Goal: Navigation & Orientation: Find specific page/section

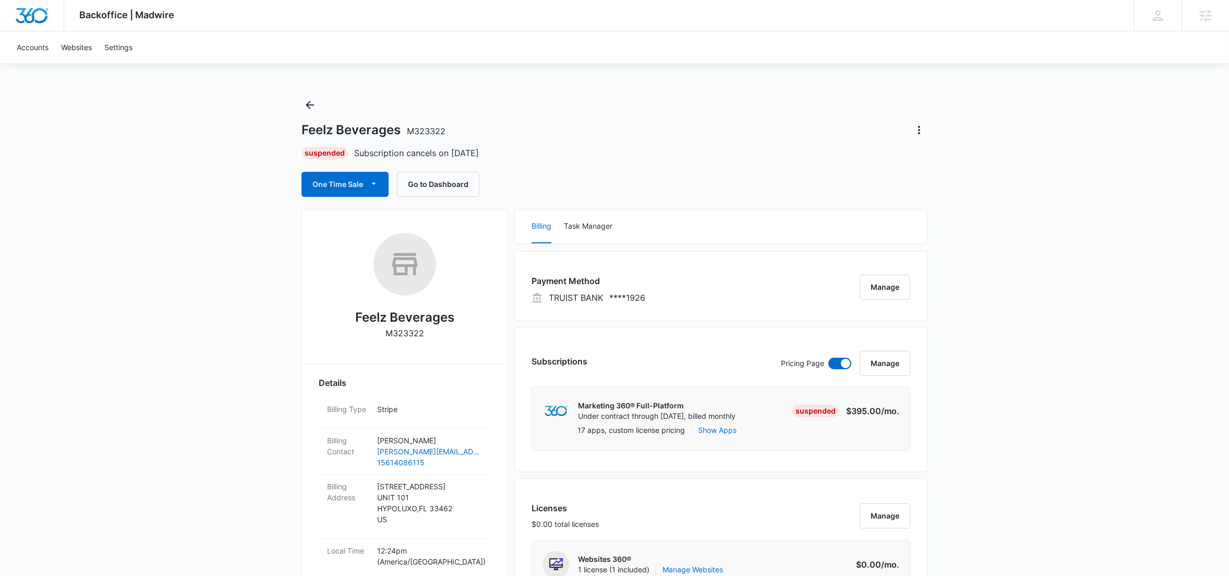
scroll to position [885, 0]
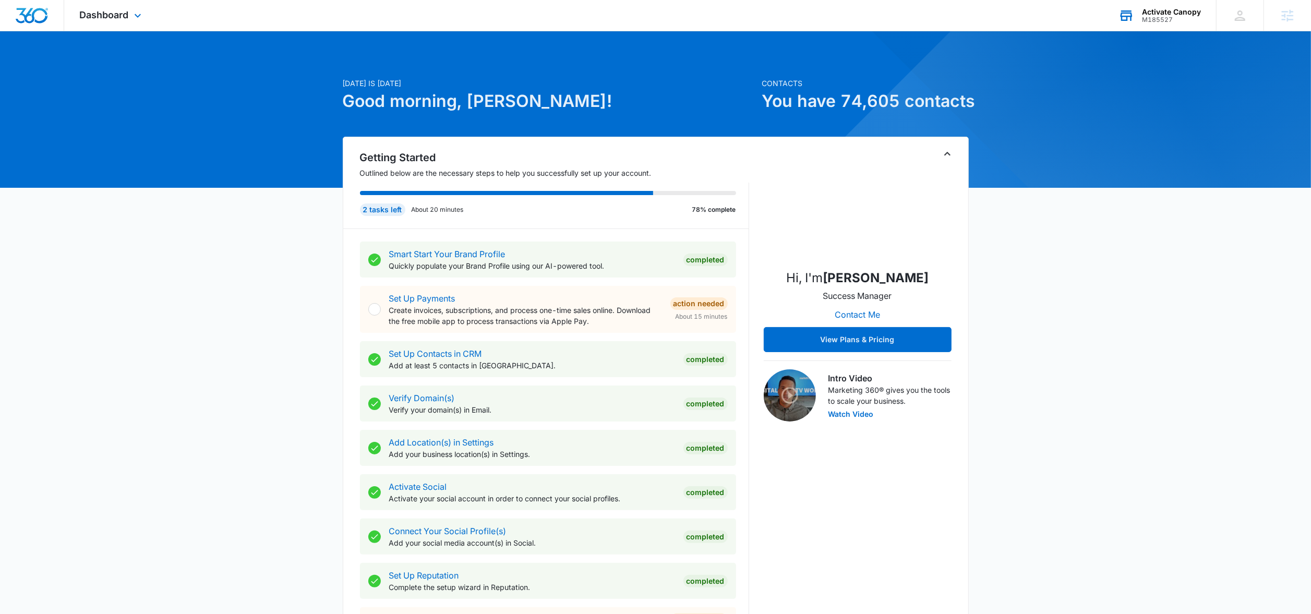
scroll to position [429, 0]
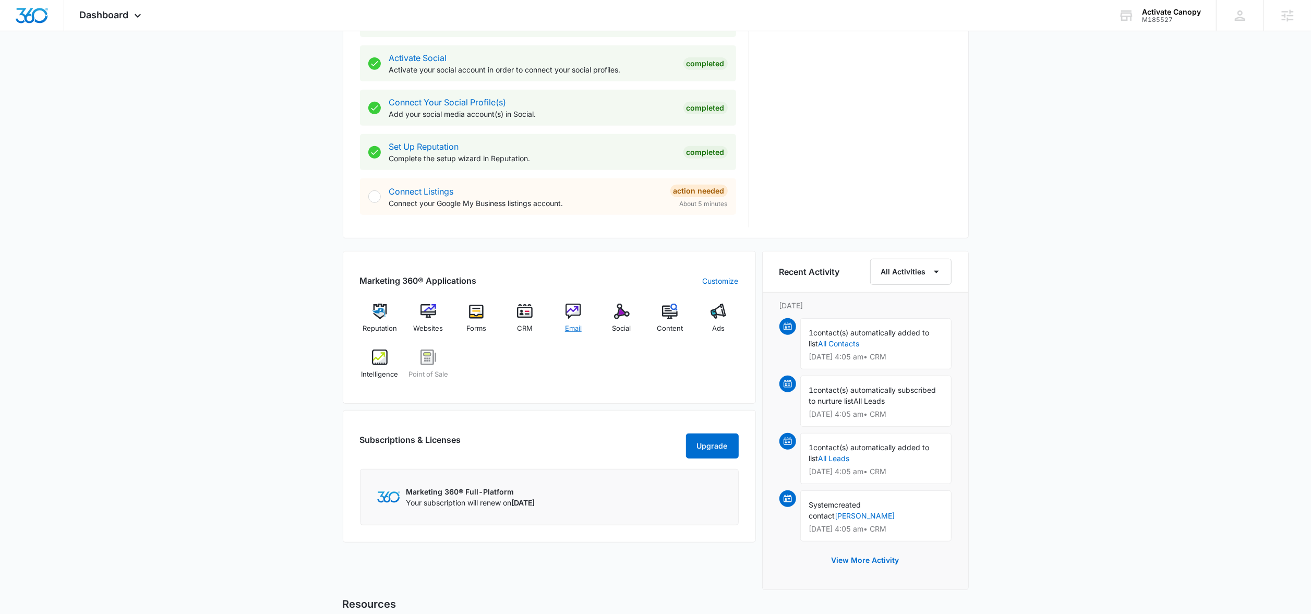
click at [581, 309] on div "Email" at bounding box center [574, 323] width 40 height 38
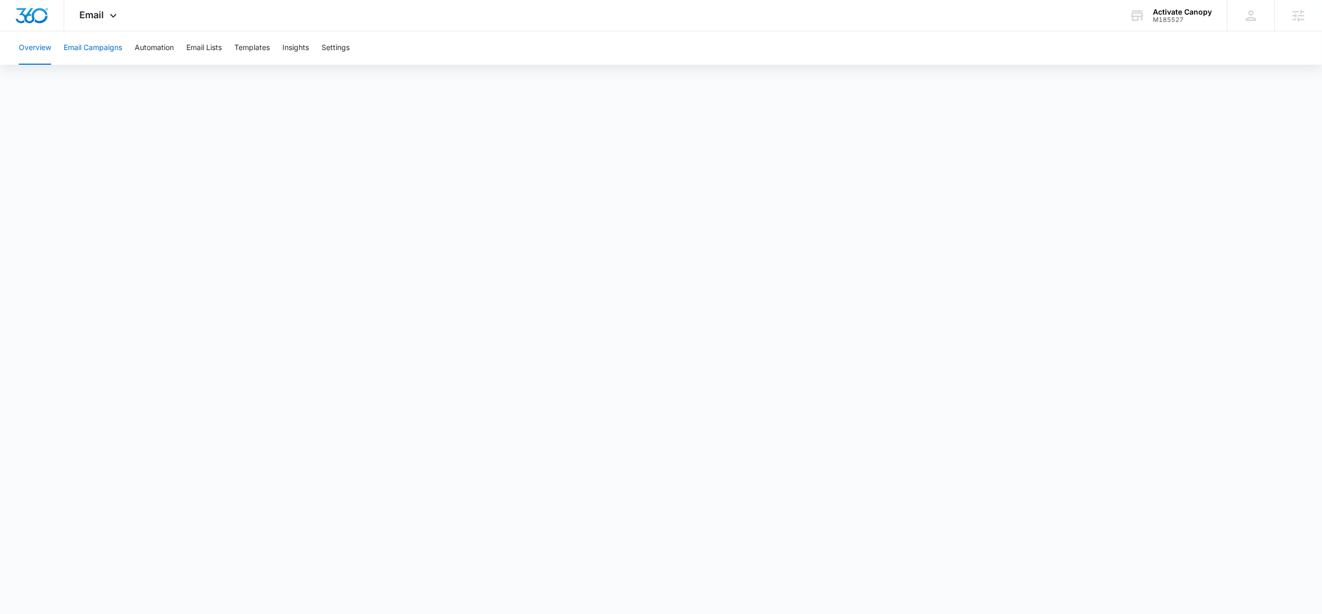
click at [105, 46] on button "Email Campaigns" at bounding box center [93, 47] width 58 height 33
click at [170, 55] on button "Automation" at bounding box center [154, 47] width 39 height 33
click at [266, 50] on button "Templates" at bounding box center [251, 47] width 35 height 33
click at [246, 52] on button "Templates" at bounding box center [251, 47] width 35 height 33
click at [259, 49] on button "Templates" at bounding box center [251, 47] width 35 height 33
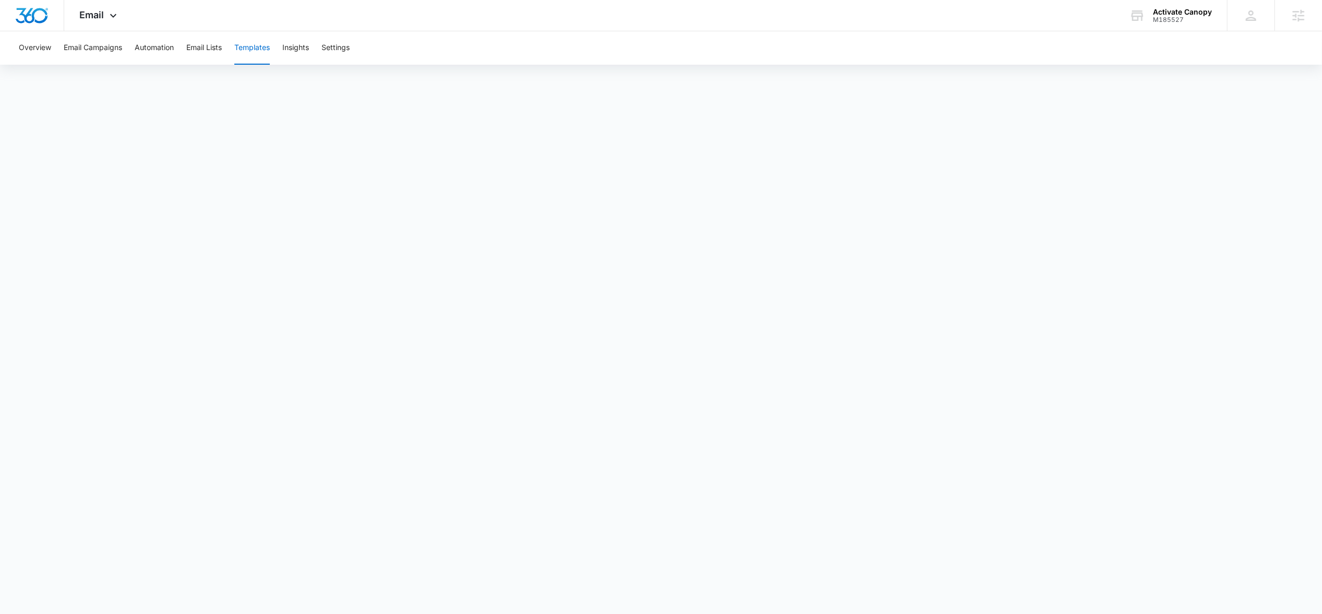
click at [268, 51] on button "Templates" at bounding box center [251, 47] width 35 height 33
click at [298, 40] on button "Insights" at bounding box center [295, 47] width 27 height 33
click at [256, 46] on button "Templates" at bounding box center [251, 47] width 35 height 33
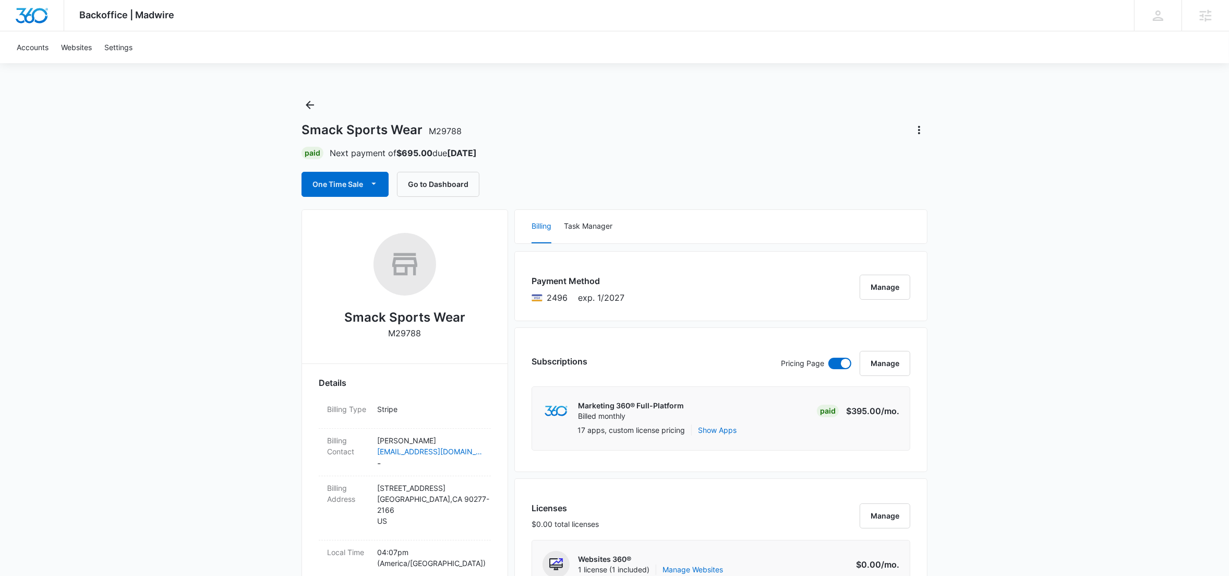
scroll to position [885, 0]
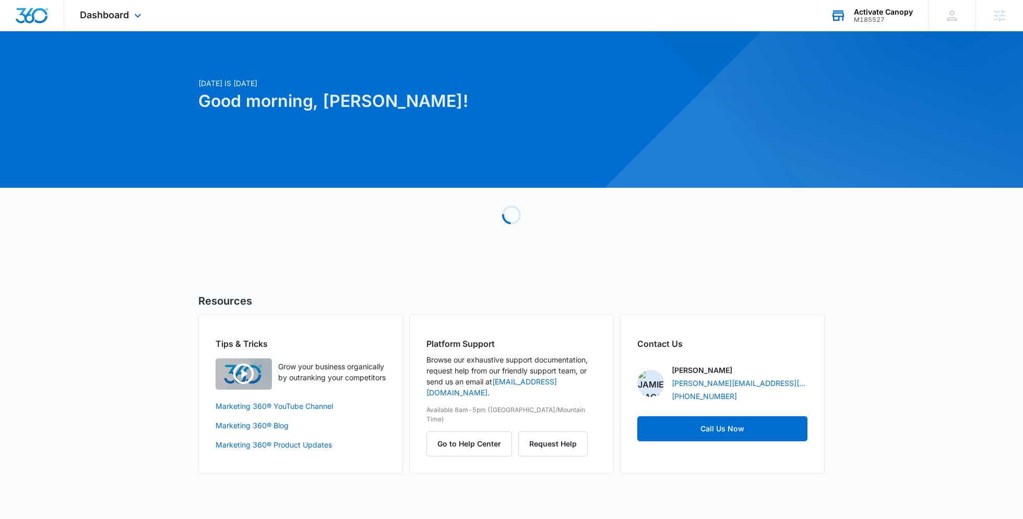
click at [861, 12] on div "Activate Canopy" at bounding box center [883, 12] width 59 height 8
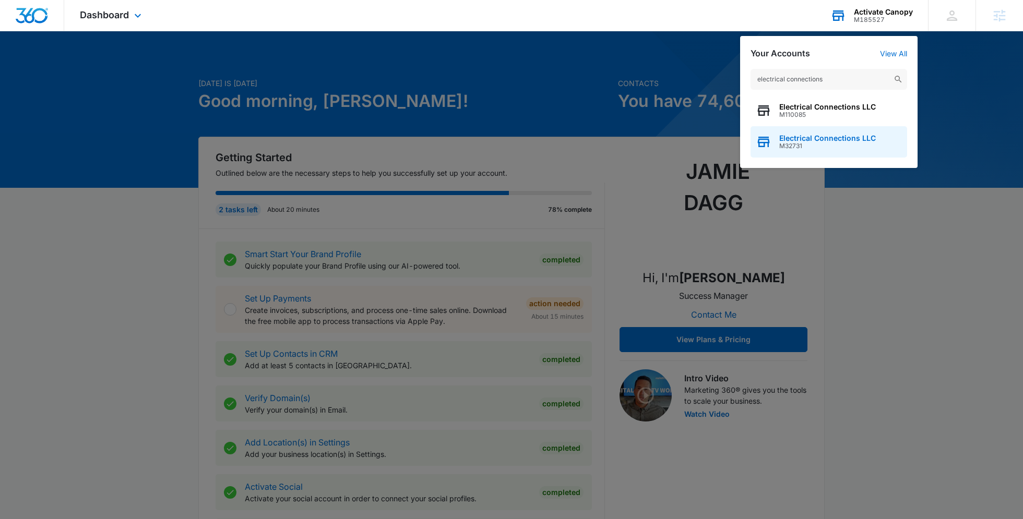
type input "electrical connections"
click at [819, 141] on span "Electrical Connections LLC" at bounding box center [827, 138] width 97 height 8
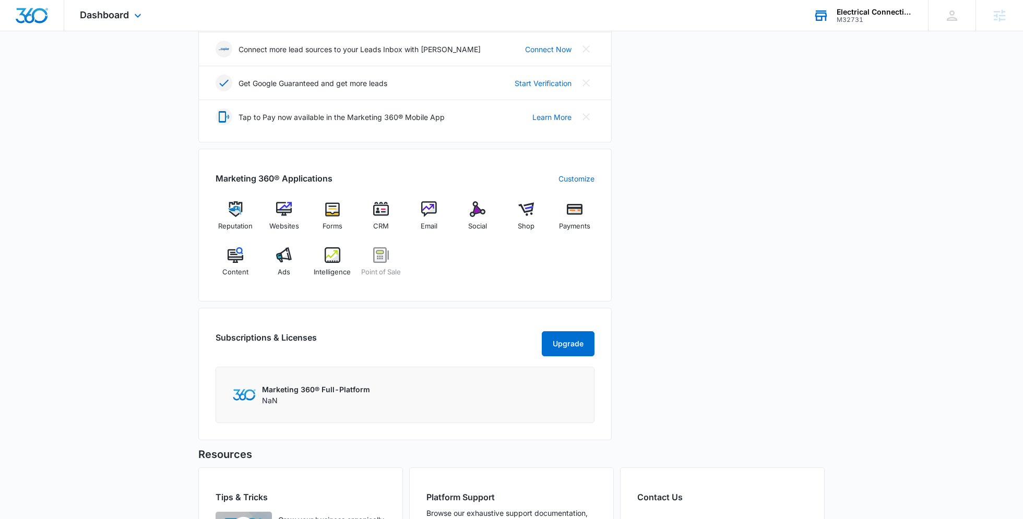
scroll to position [416, 0]
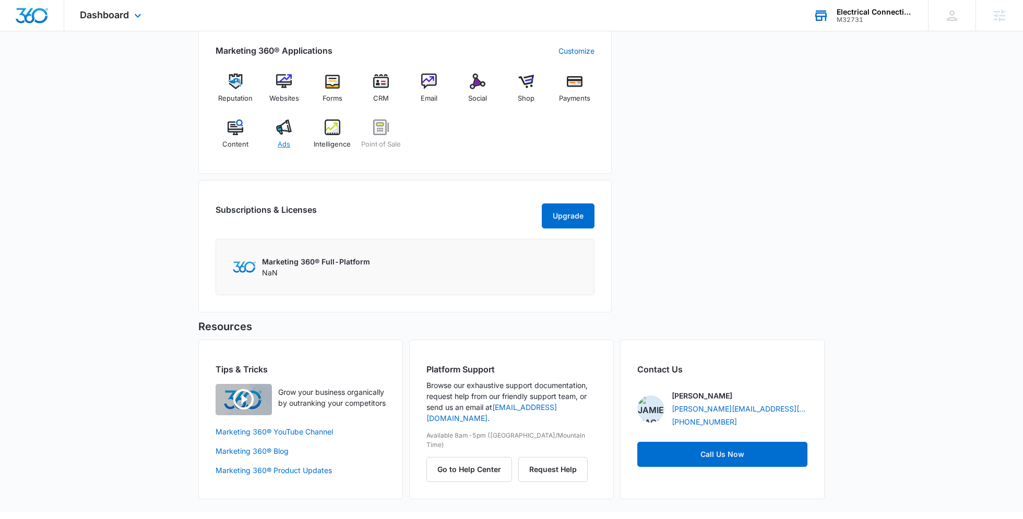
click at [291, 139] on div "Ads" at bounding box center [284, 138] width 40 height 38
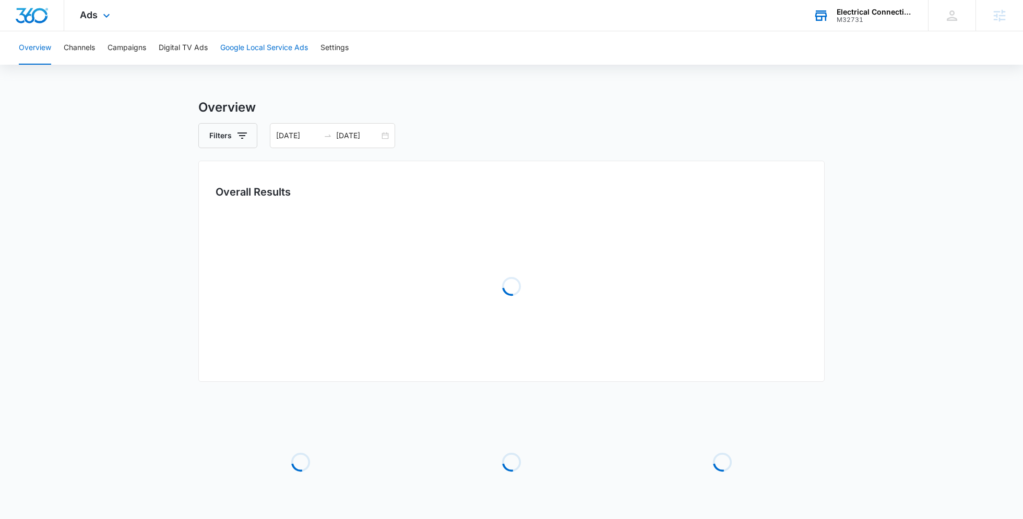
click at [261, 45] on button "Google Local Service Ads" at bounding box center [264, 47] width 88 height 33
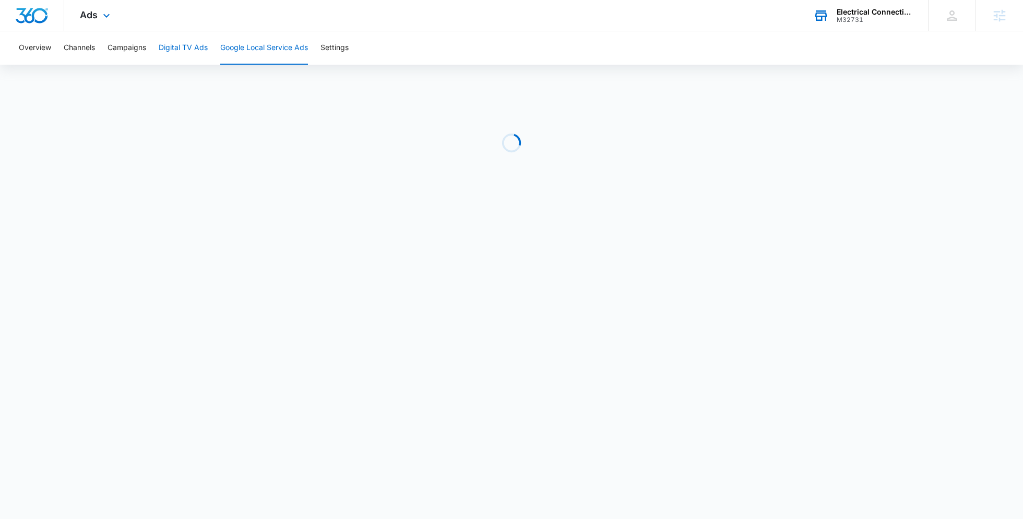
click at [190, 46] on button "Digital TV Ads" at bounding box center [183, 47] width 49 height 33
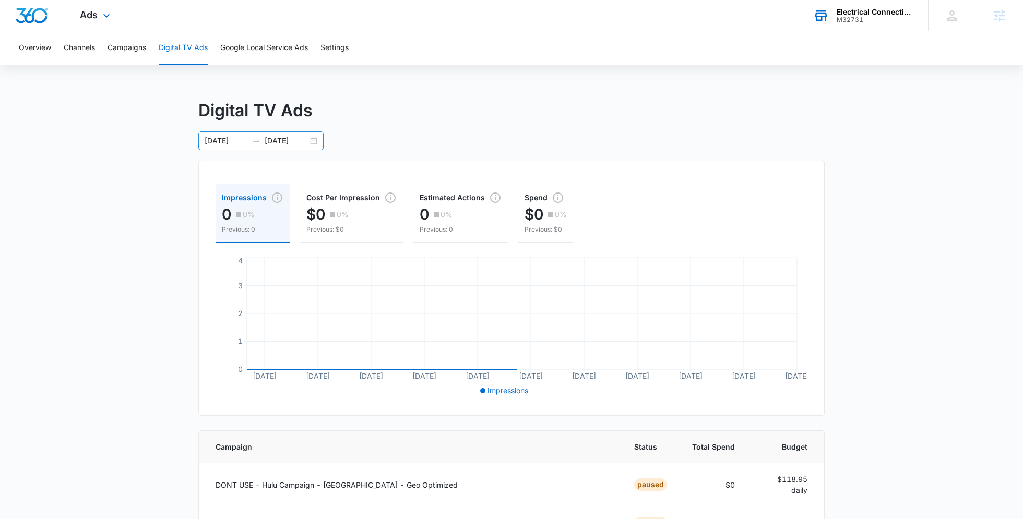
click at [316, 137] on div "04/07/2025 05/08/2025" at bounding box center [260, 140] width 125 height 19
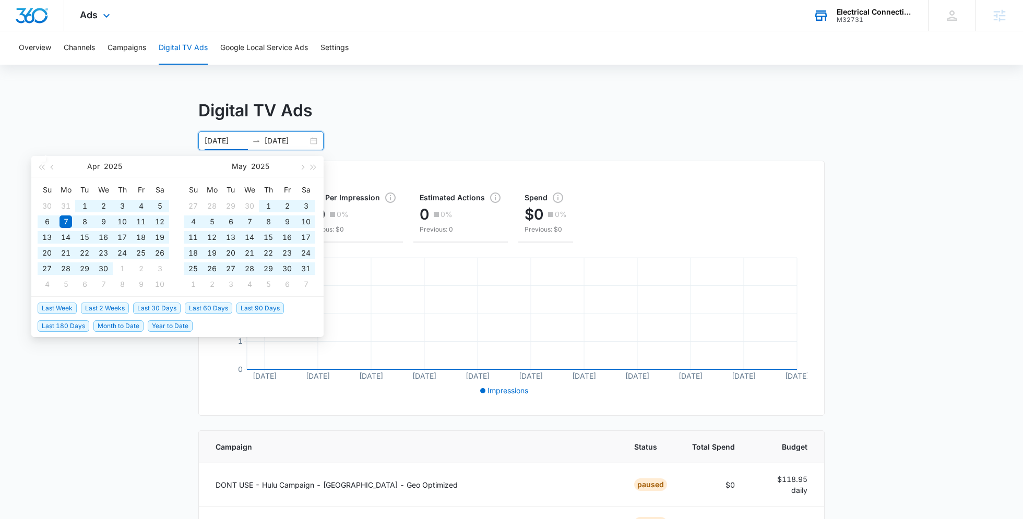
click at [68, 326] on span "Last 180 Days" at bounding box center [64, 325] width 52 height 11
type input "02/15/2025"
type input "08/14/2025"
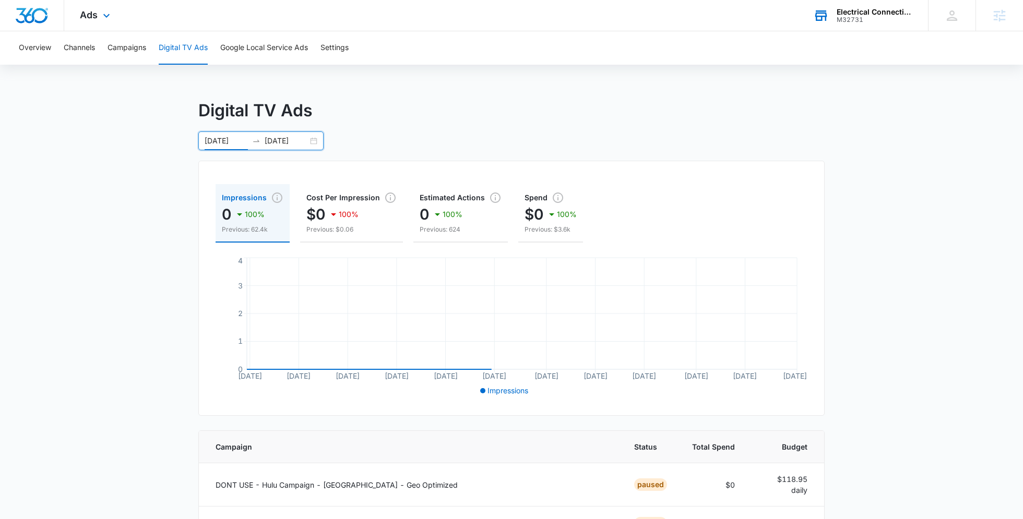
click at [219, 138] on input "02/15/2025" at bounding box center [226, 140] width 43 height 11
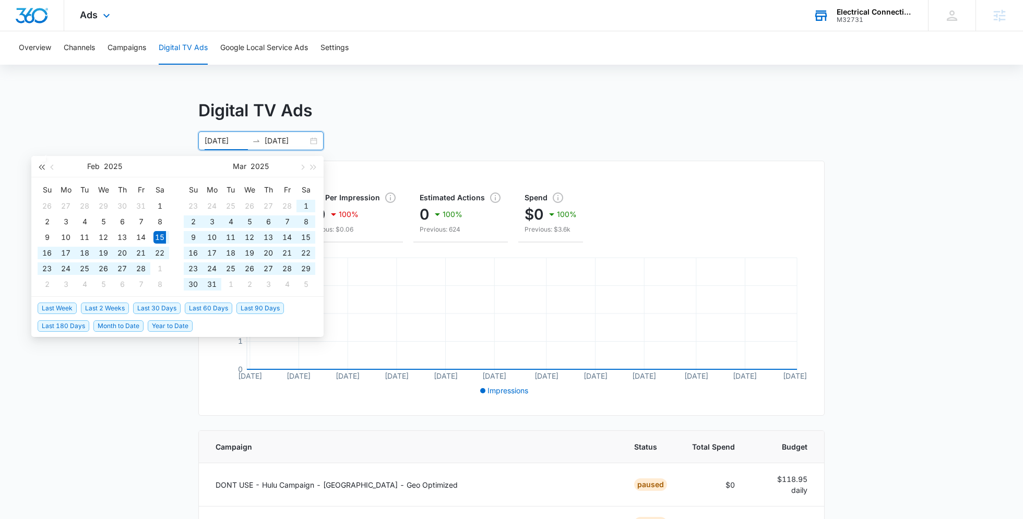
click at [42, 167] on span "button" at bounding box center [41, 166] width 5 height 5
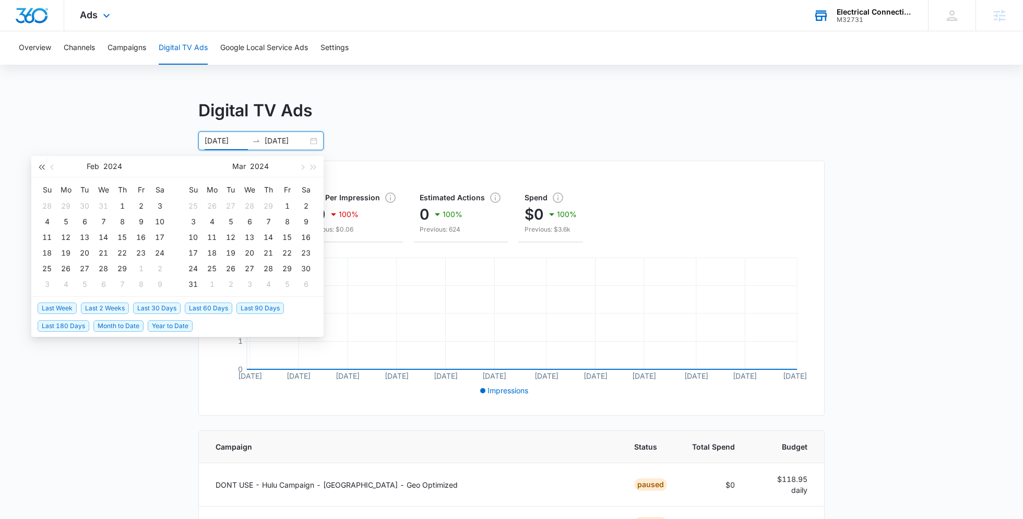
click at [42, 167] on span "button" at bounding box center [41, 166] width 5 height 5
type input "02/01/2023"
click at [103, 204] on div "1" at bounding box center [103, 206] width 13 height 13
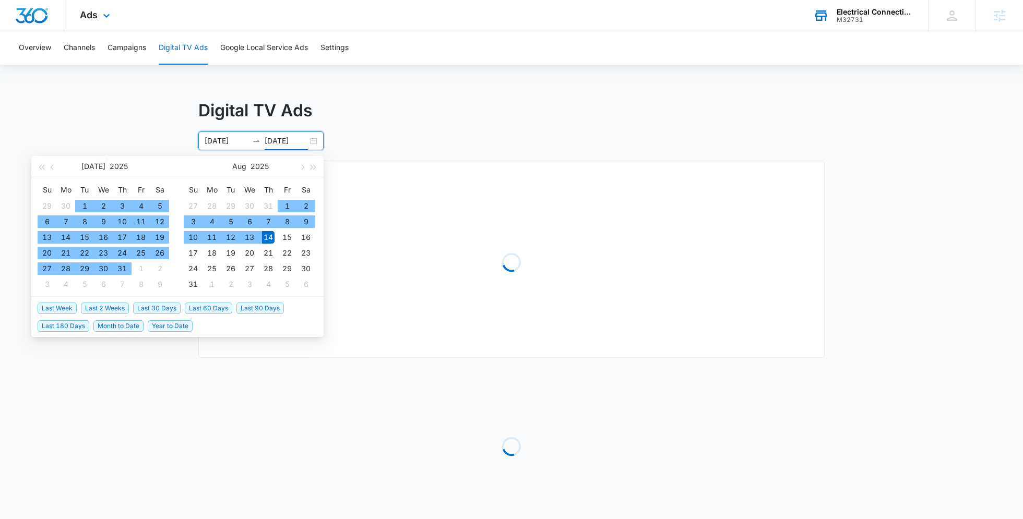
type input "08/14/2025"
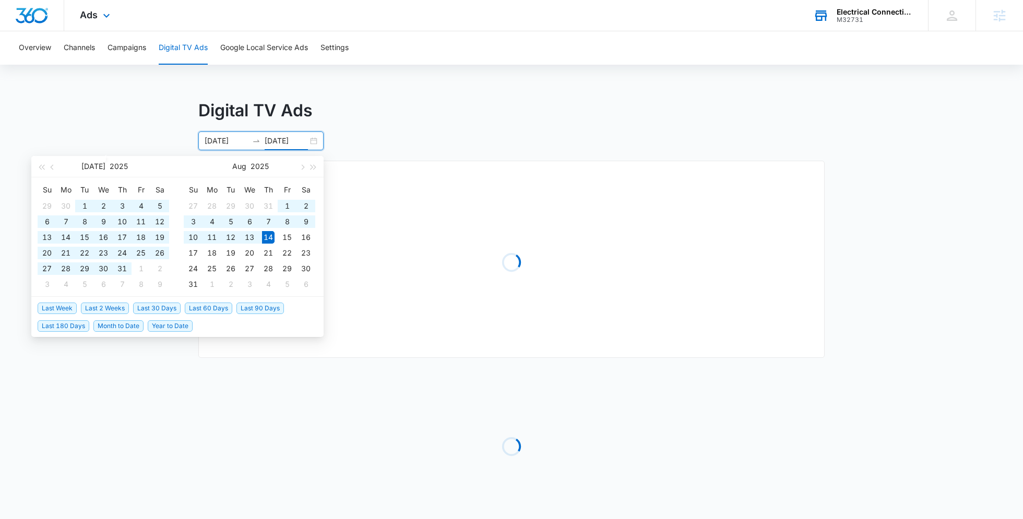
click at [42, 384] on div "Digital TV Ads 02/01/2023 08/14/2025 Loading Loading Spend Jul 2025 Su Mo Tu We…" at bounding box center [511, 330] width 1023 height 464
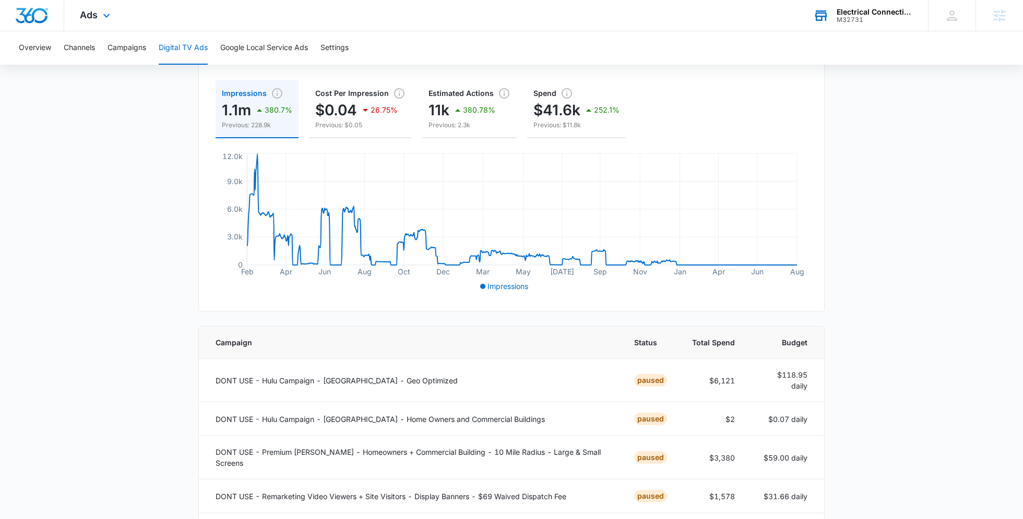
scroll to position [102, 0]
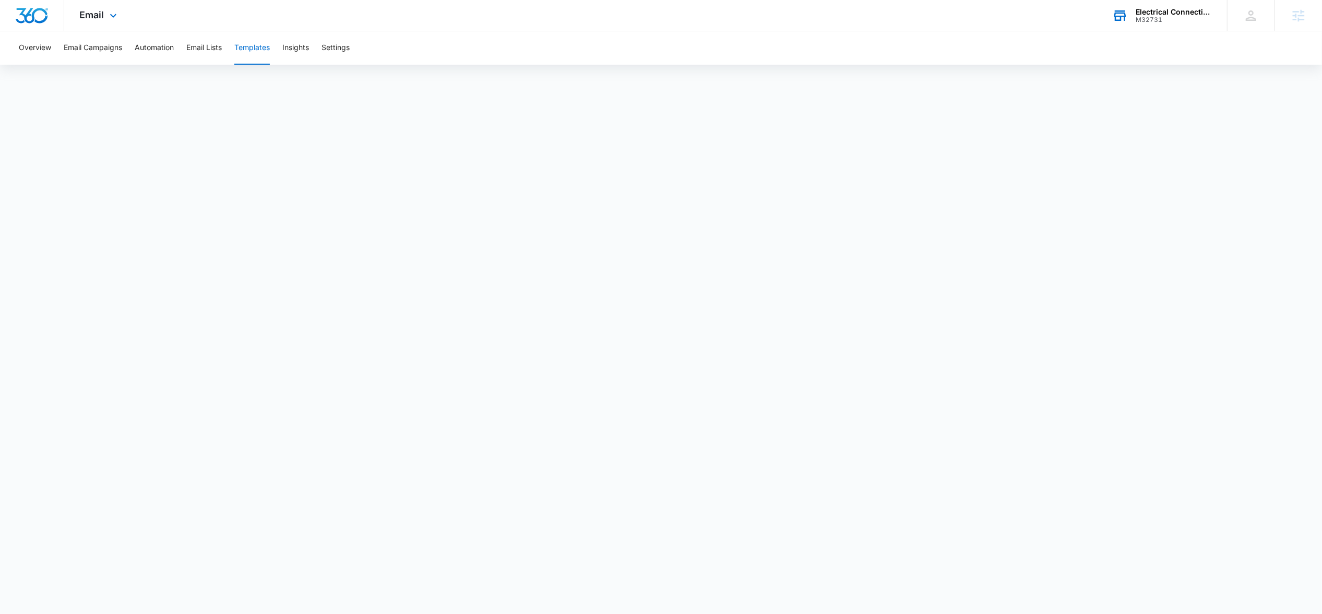
click at [1157, 15] on div "Electrical Connections LLC" at bounding box center [1173, 12] width 76 height 8
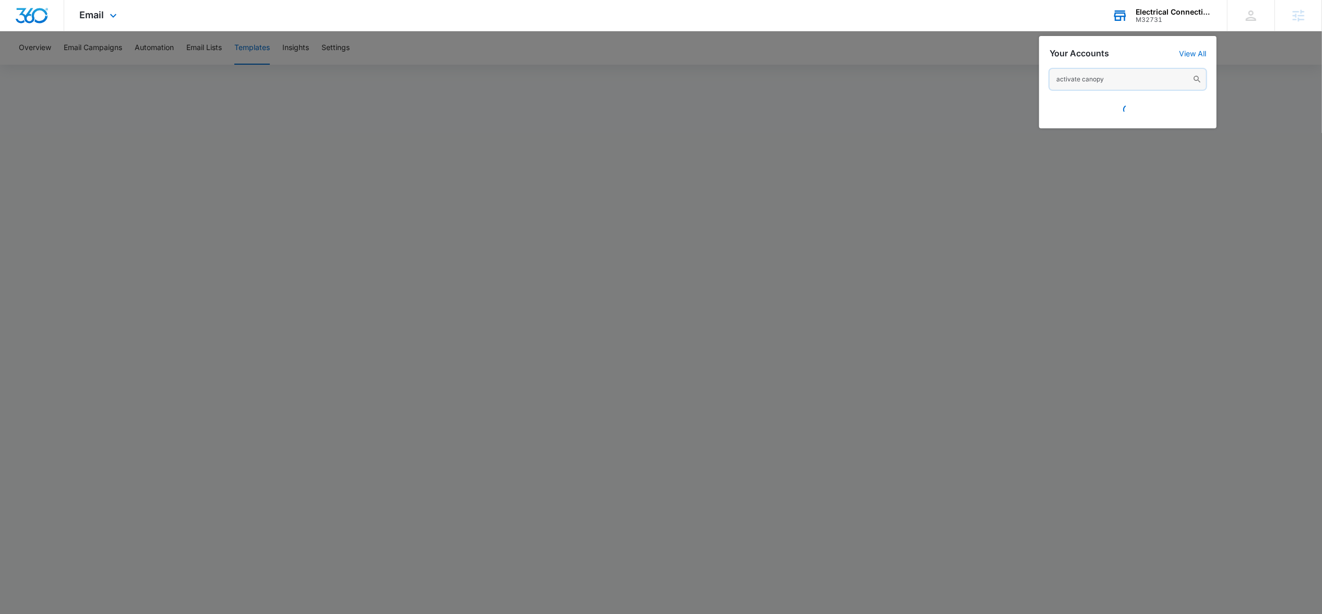
click at [1111, 84] on input "activate canopy" at bounding box center [1127, 79] width 157 height 21
type input "activate cano"
click at [1087, 112] on span "M185527" at bounding box center [1107, 114] width 59 height 7
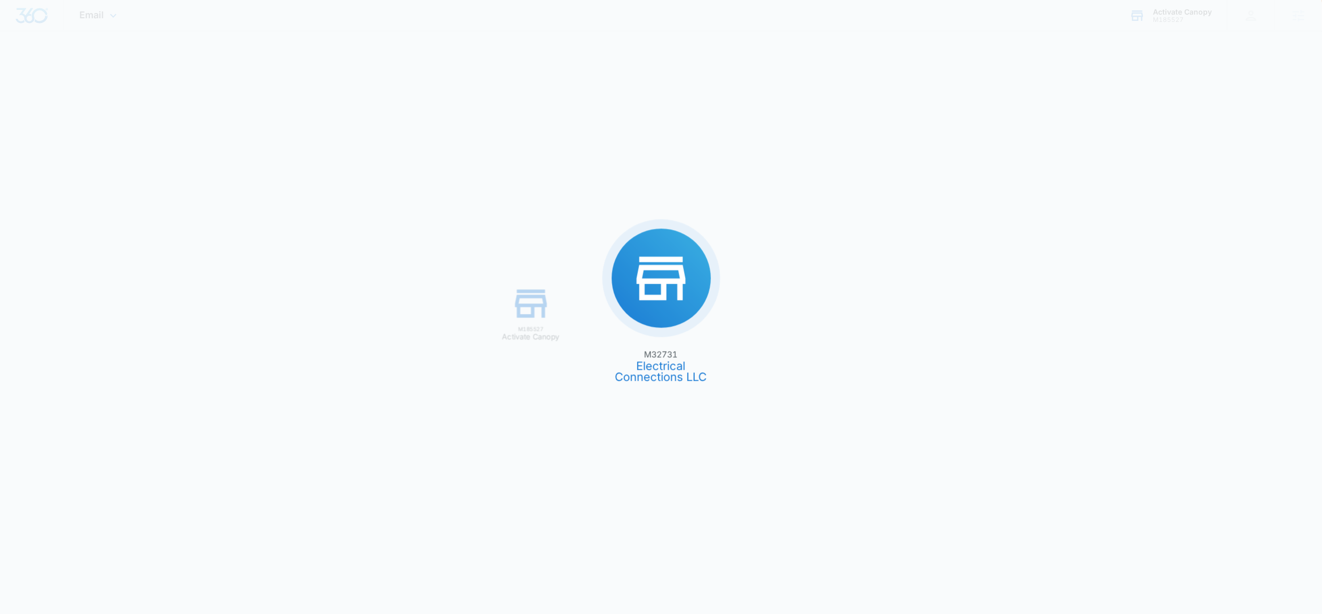
click at [1088, 112] on div "M32731 Electrical Connections LLC M185527 Activate Canopy" at bounding box center [661, 307] width 1322 height 614
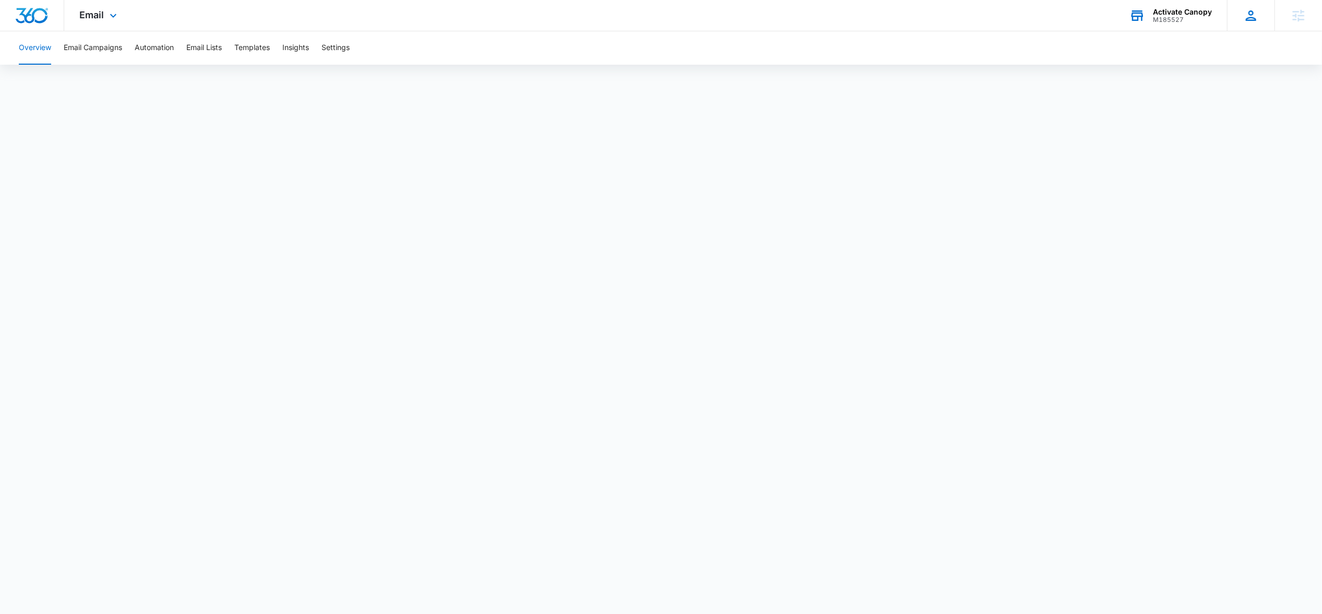
click at [1241, 18] on div "Jamie Dagg jamie.dagg@madwire.com My Profile Notifications Support Logout Terms…" at bounding box center [1250, 15] width 47 height 31
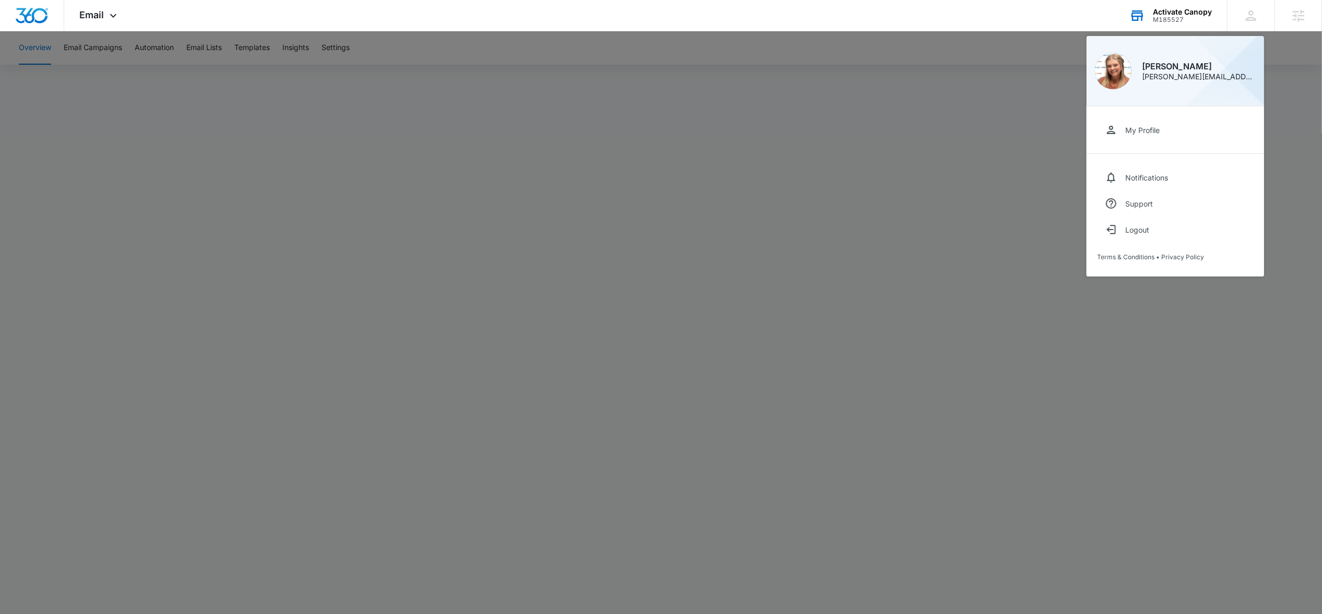
click at [411, 243] on div at bounding box center [661, 307] width 1322 height 614
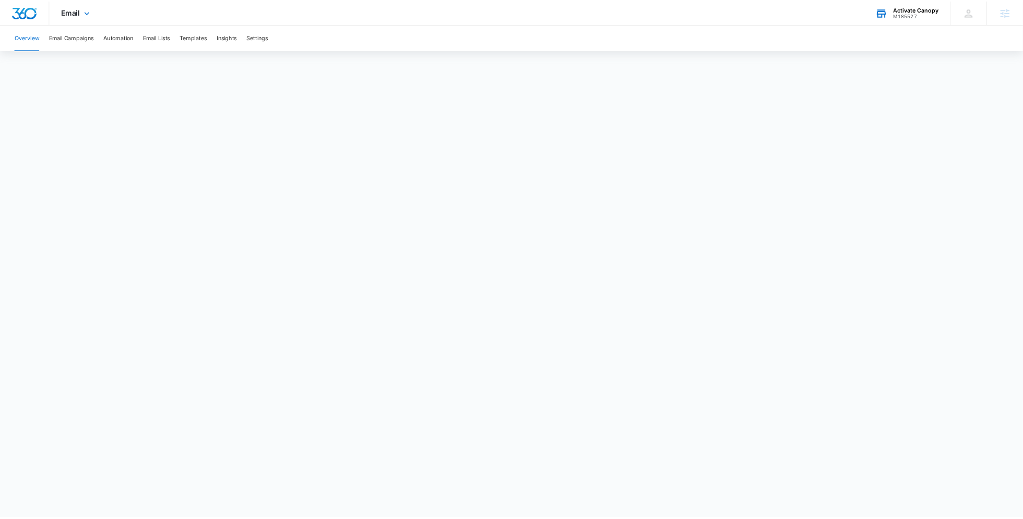
scroll to position [812, 0]
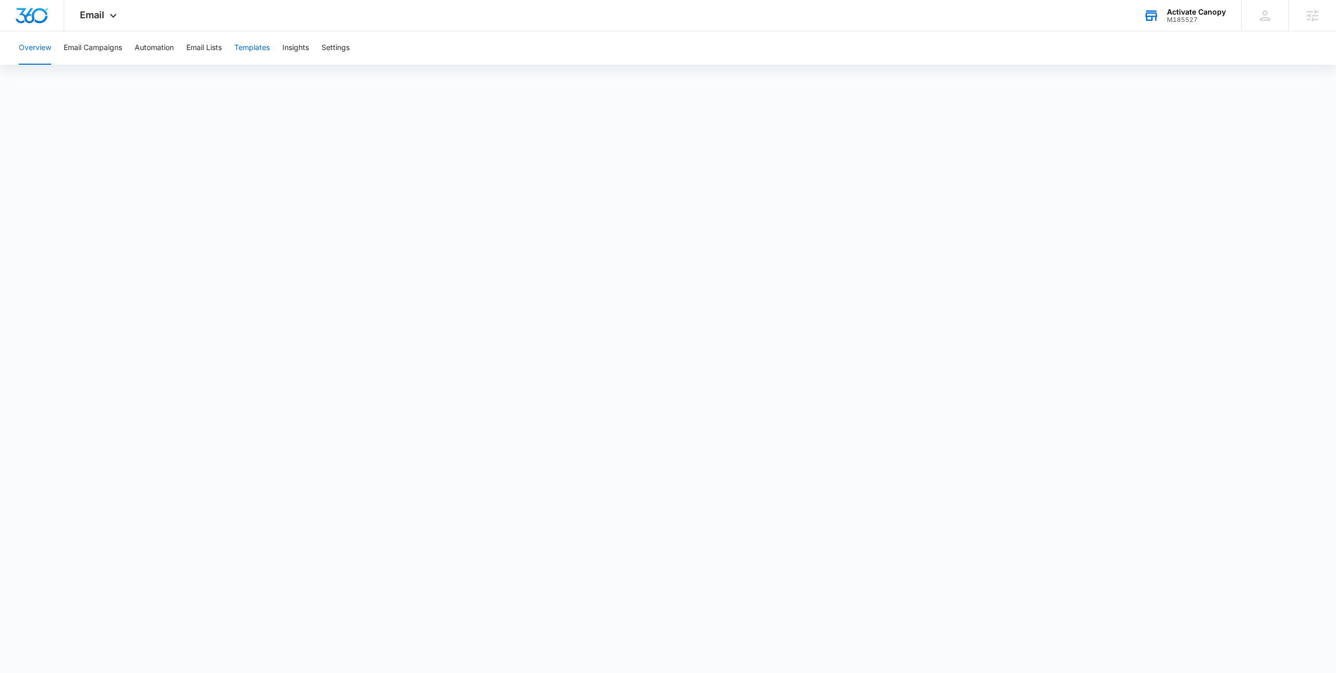
click at [261, 53] on button "Templates" at bounding box center [251, 47] width 35 height 33
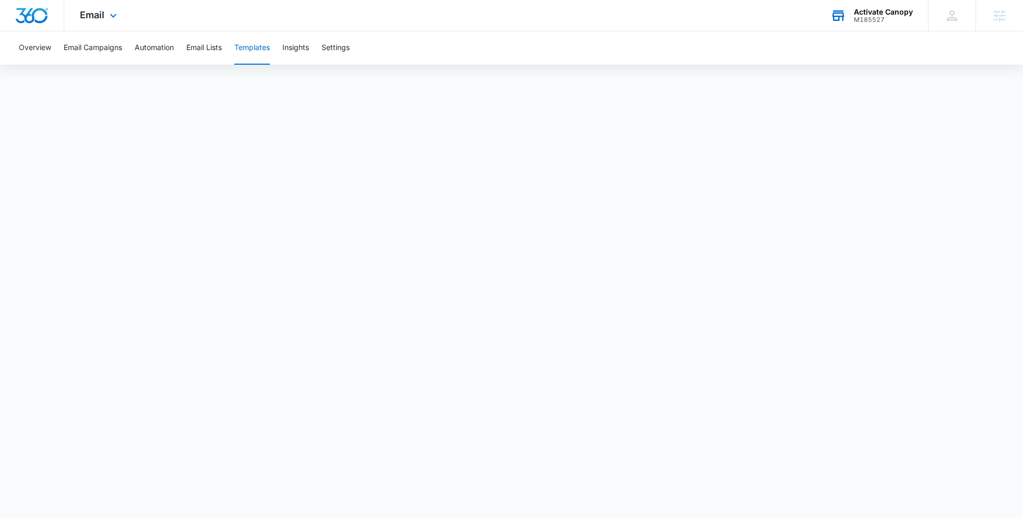
scroll to position [812, 0]
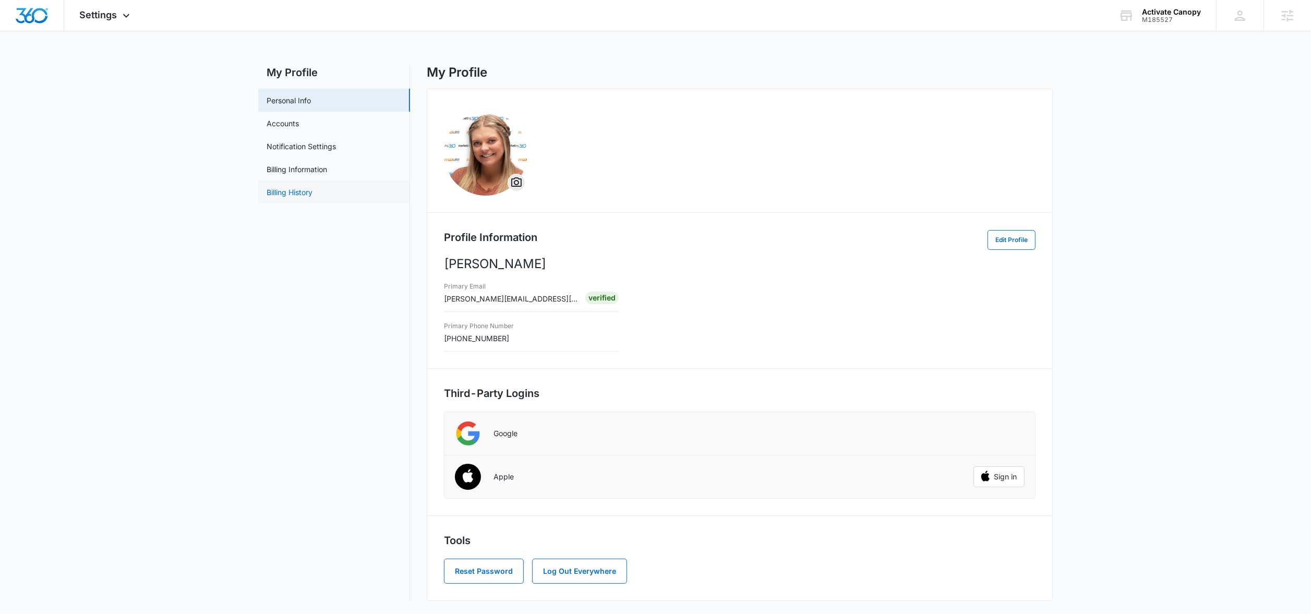
click at [298, 190] on link "Billing History" at bounding box center [290, 192] width 46 height 11
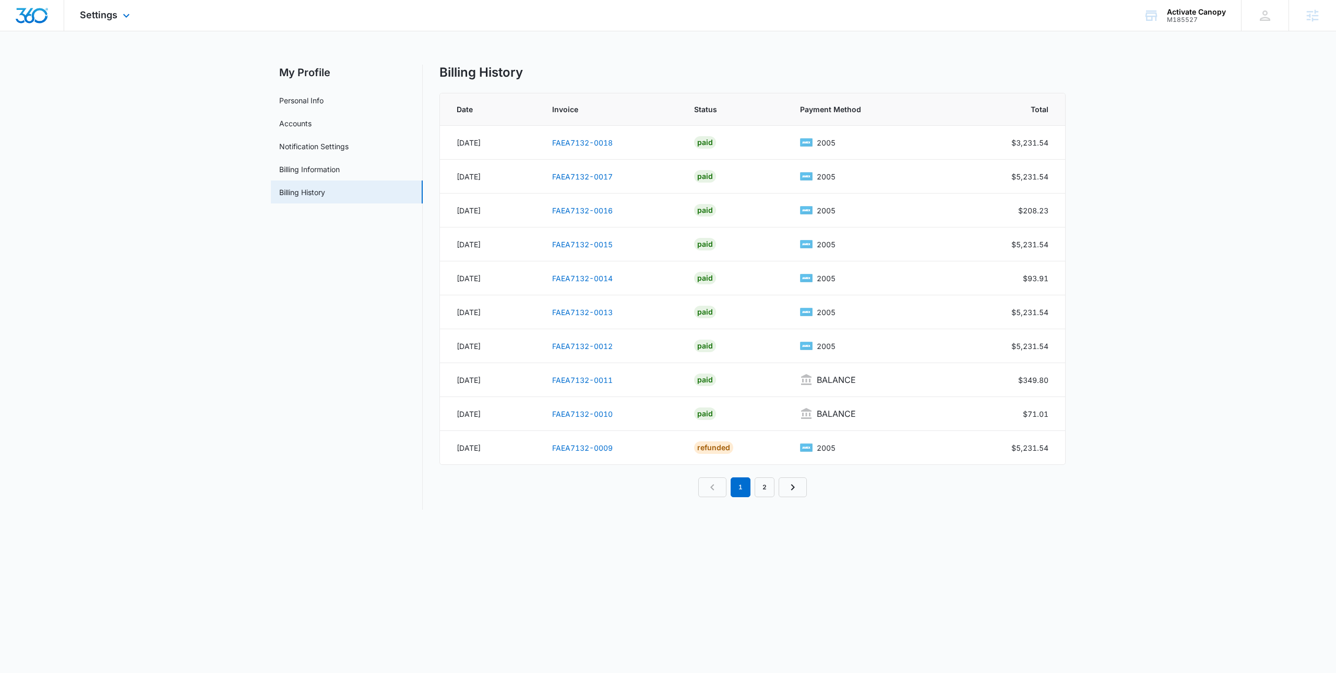
scroll to position [812, 0]
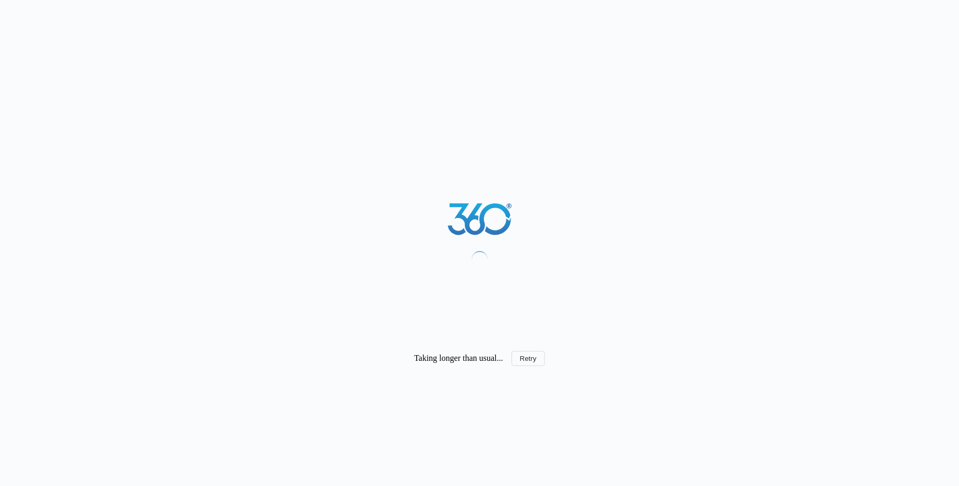
scroll to position [975, 0]
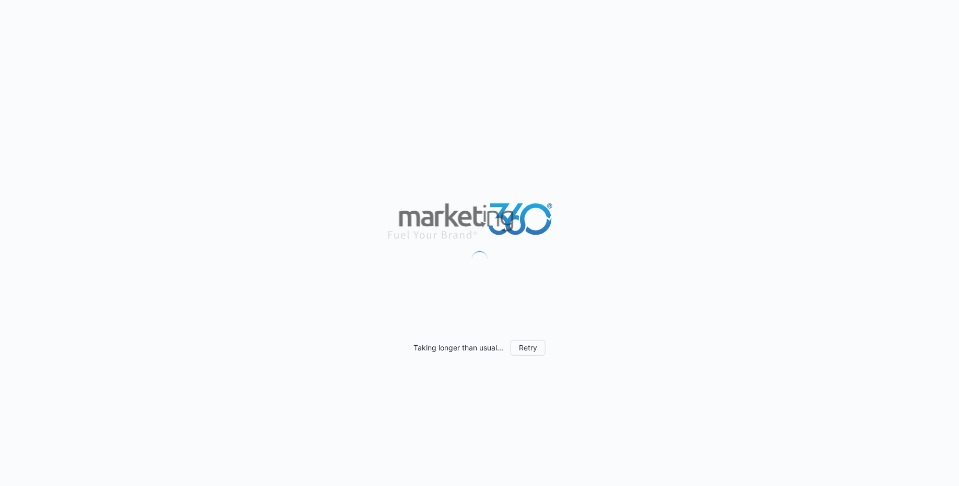
scroll to position [975, 0]
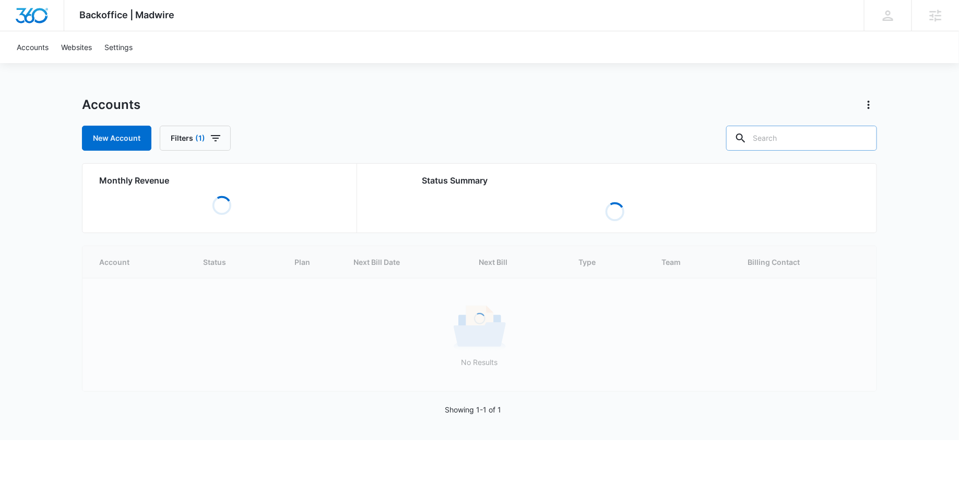
click at [812, 143] on input "text" at bounding box center [801, 138] width 151 height 25
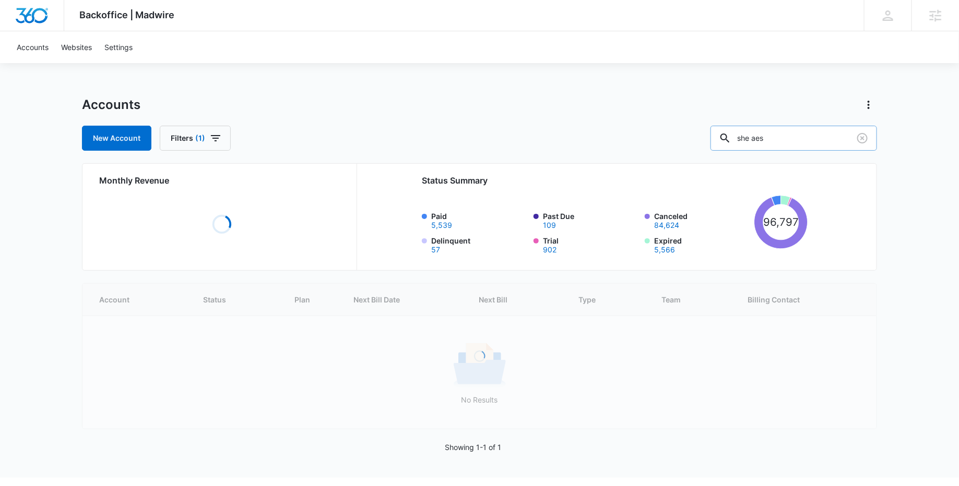
type input "she aes"
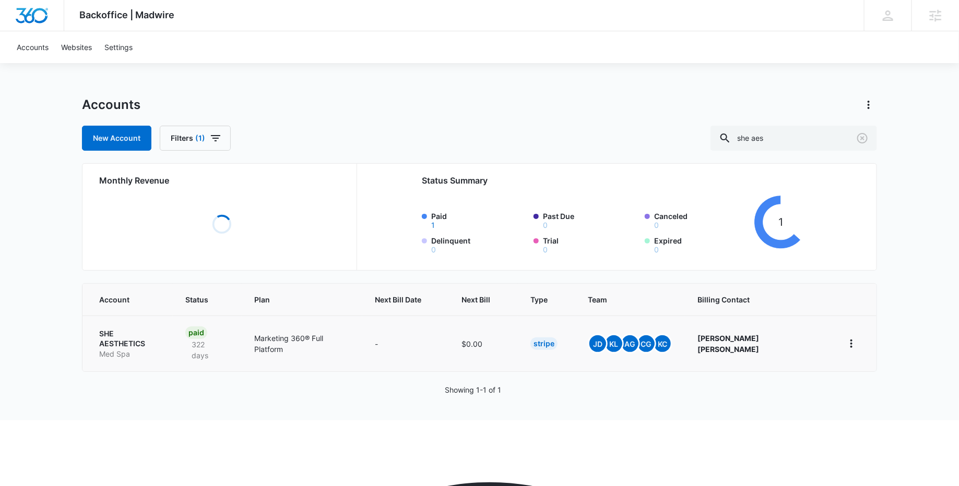
click at [139, 334] on p "SHE AESTHETICS" at bounding box center [129, 339] width 61 height 20
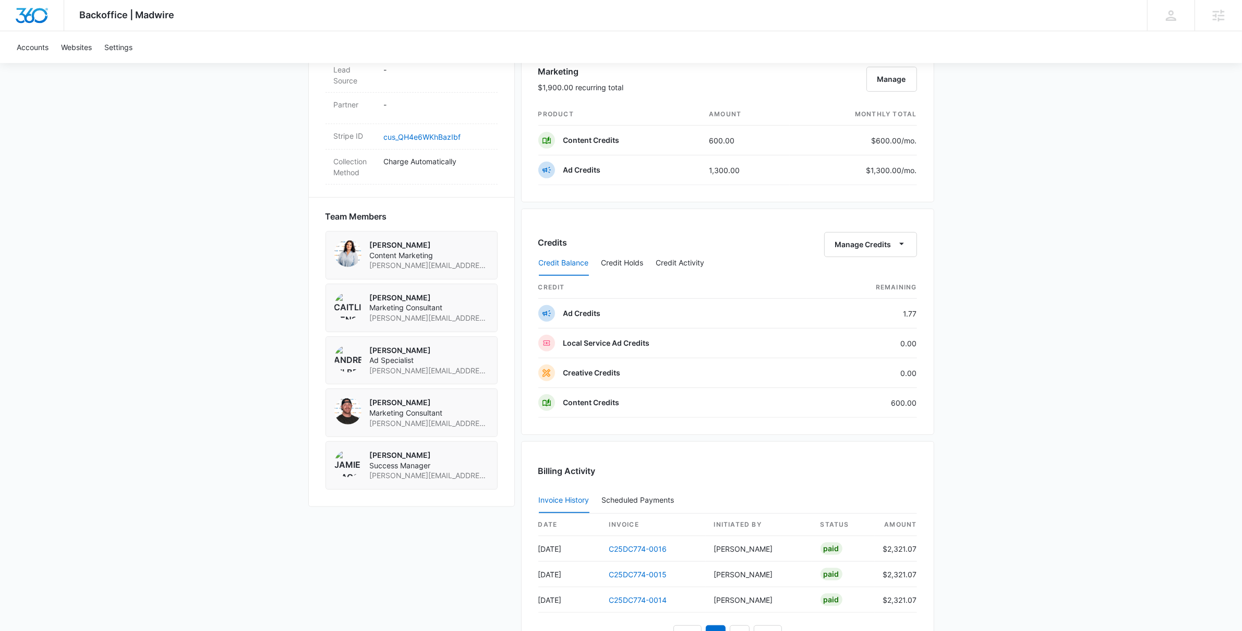
scroll to position [851, 0]
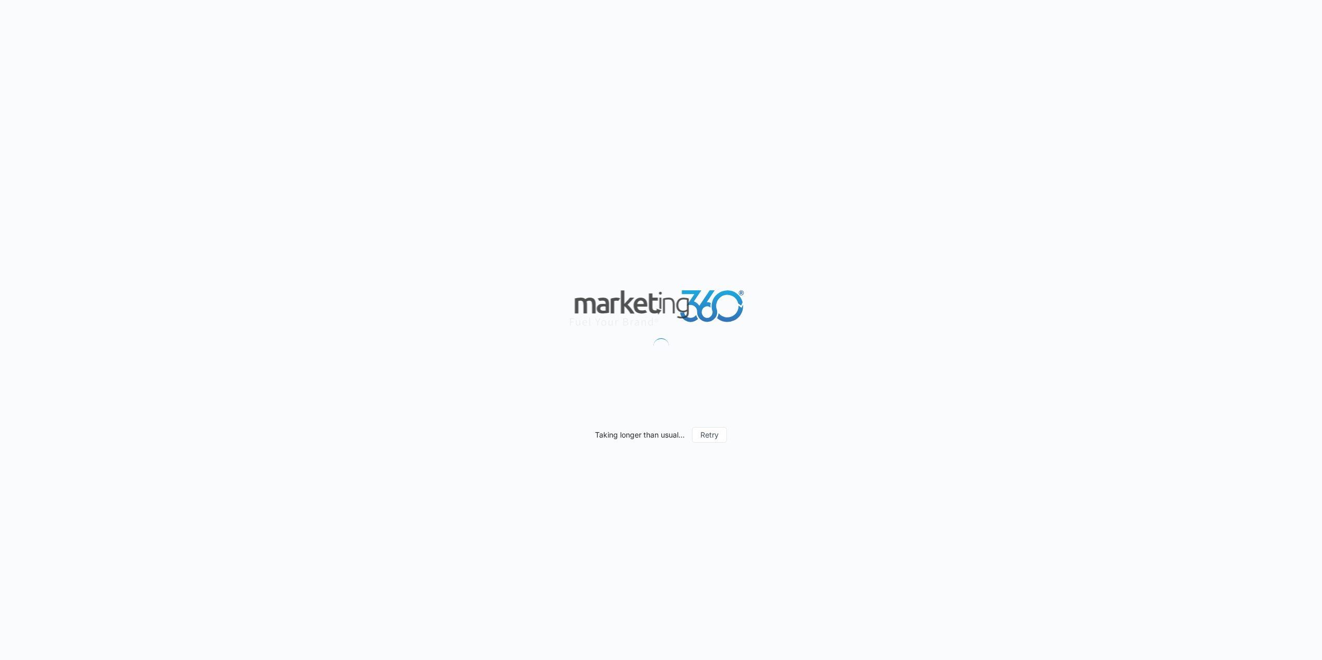
scroll to position [827, 0]
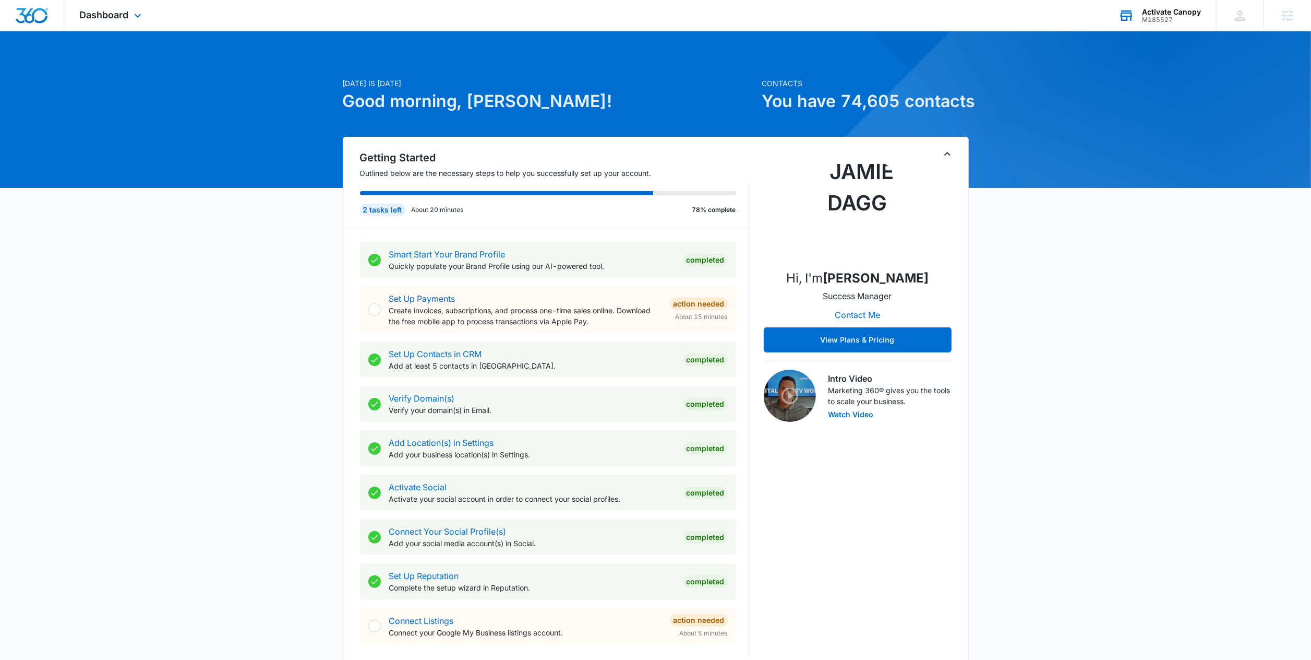
click at [1163, 20] on div "M185527" at bounding box center [1171, 19] width 59 height 7
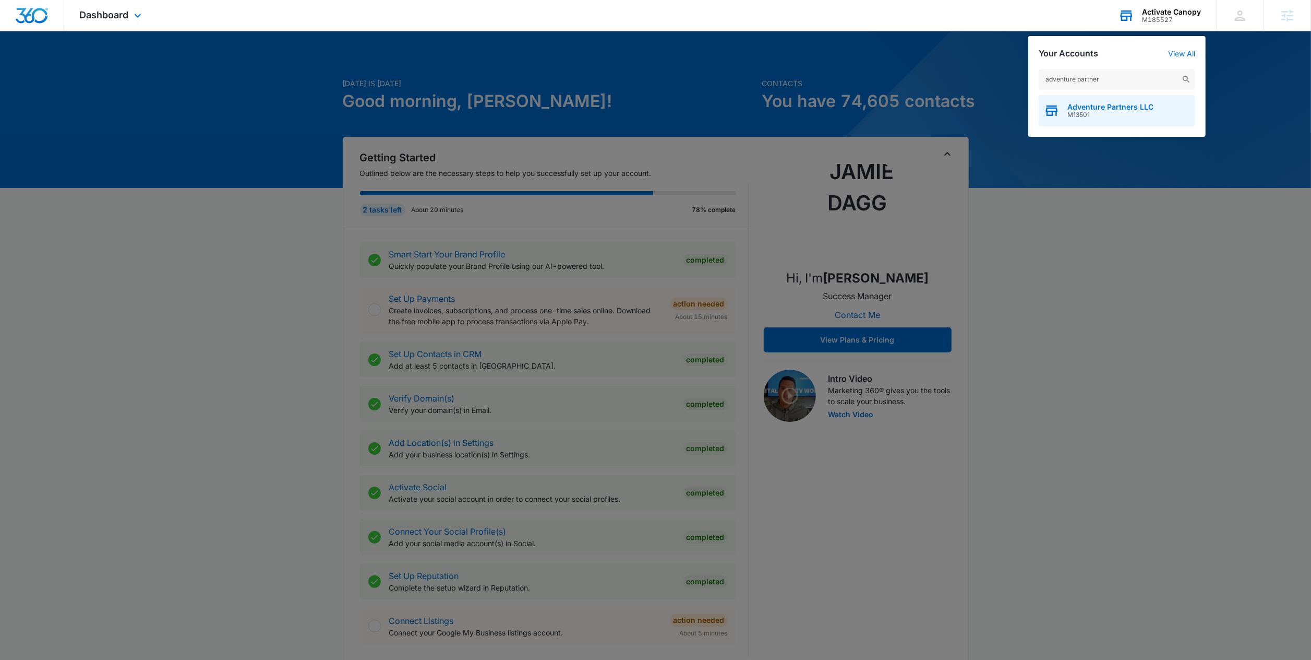
type input "adventure partner"
click at [1107, 113] on span "M13501" at bounding box center [1111, 114] width 86 height 7
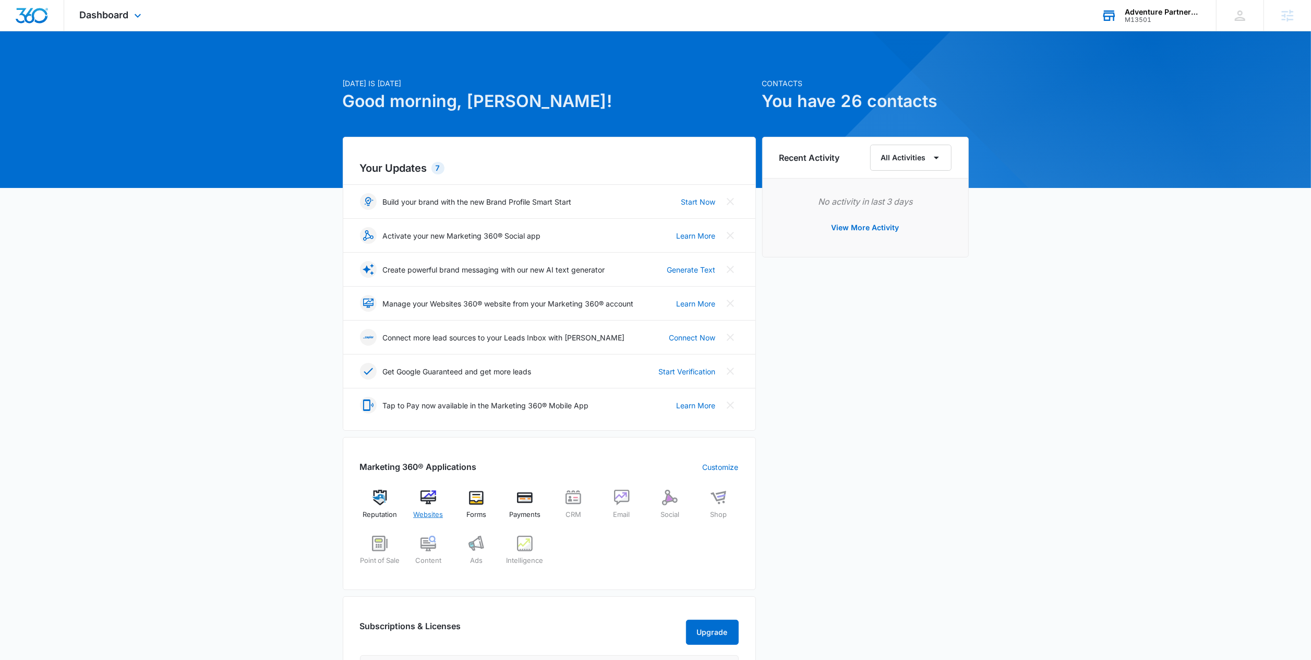
click at [418, 511] on span "Websites" at bounding box center [428, 514] width 30 height 10
click at [1122, 19] on div "Adventure Partners LLC M13501 Your Accounts View All" at bounding box center [1151, 15] width 130 height 31
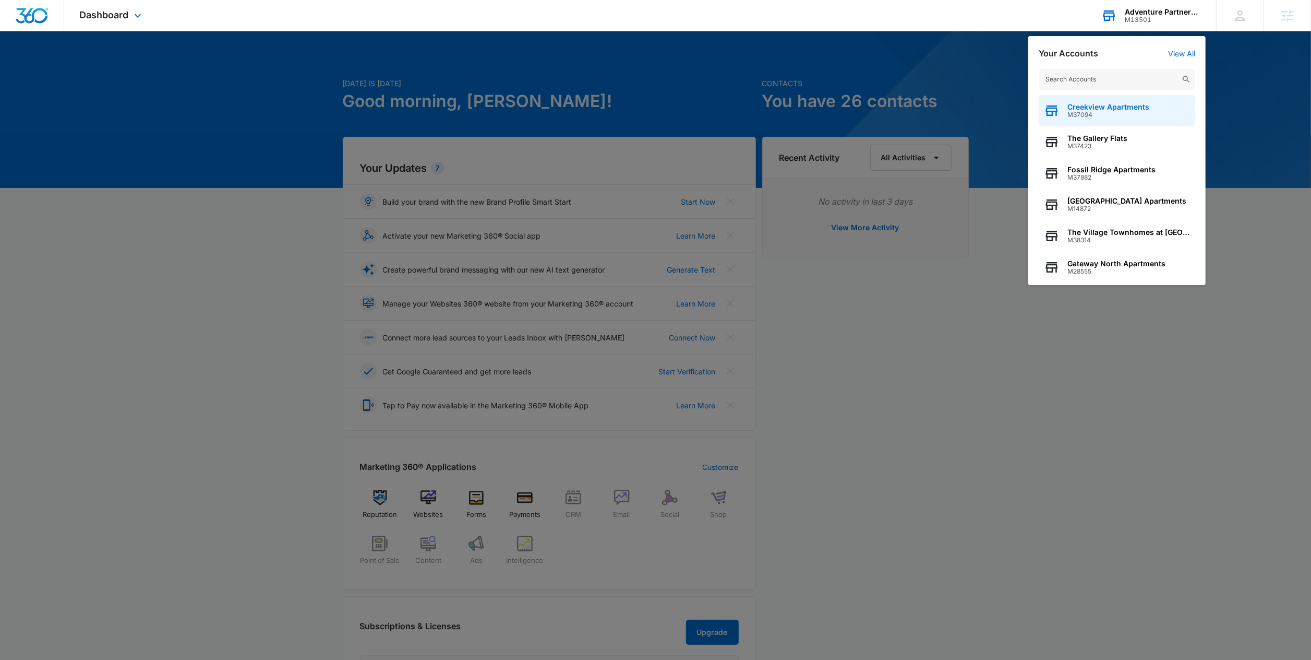
click at [1090, 116] on span "M37094" at bounding box center [1109, 114] width 82 height 7
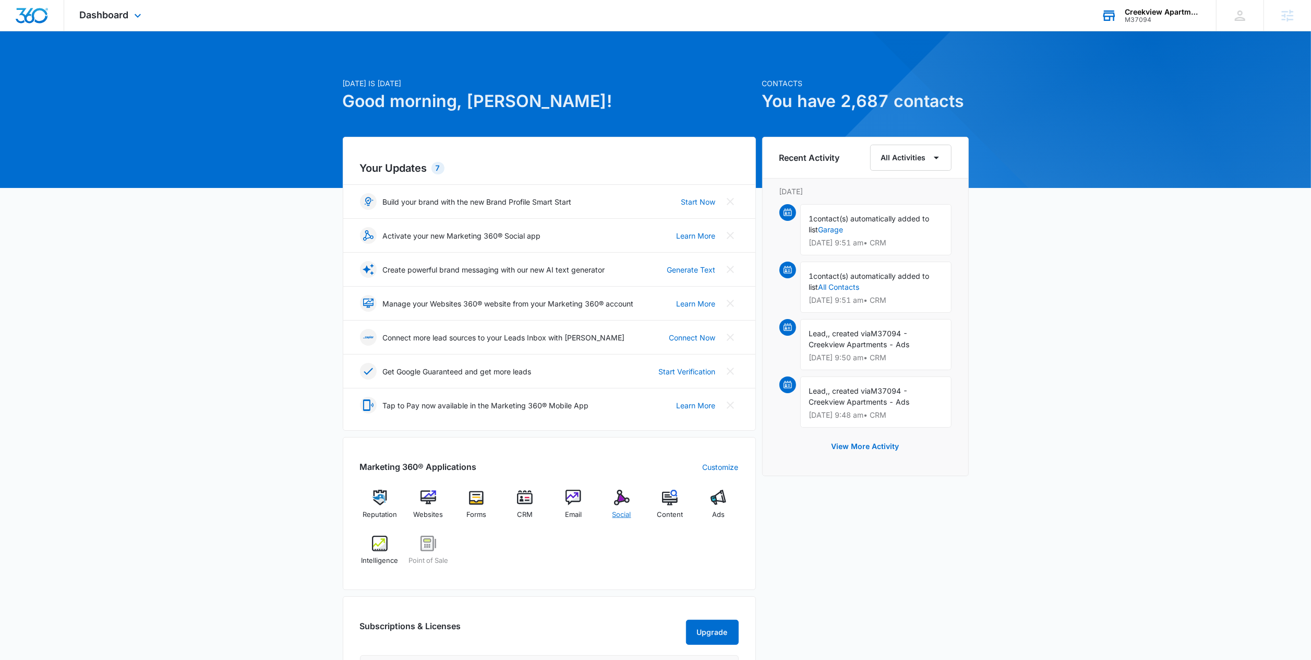
click at [623, 503] on img at bounding box center [622, 497] width 16 height 16
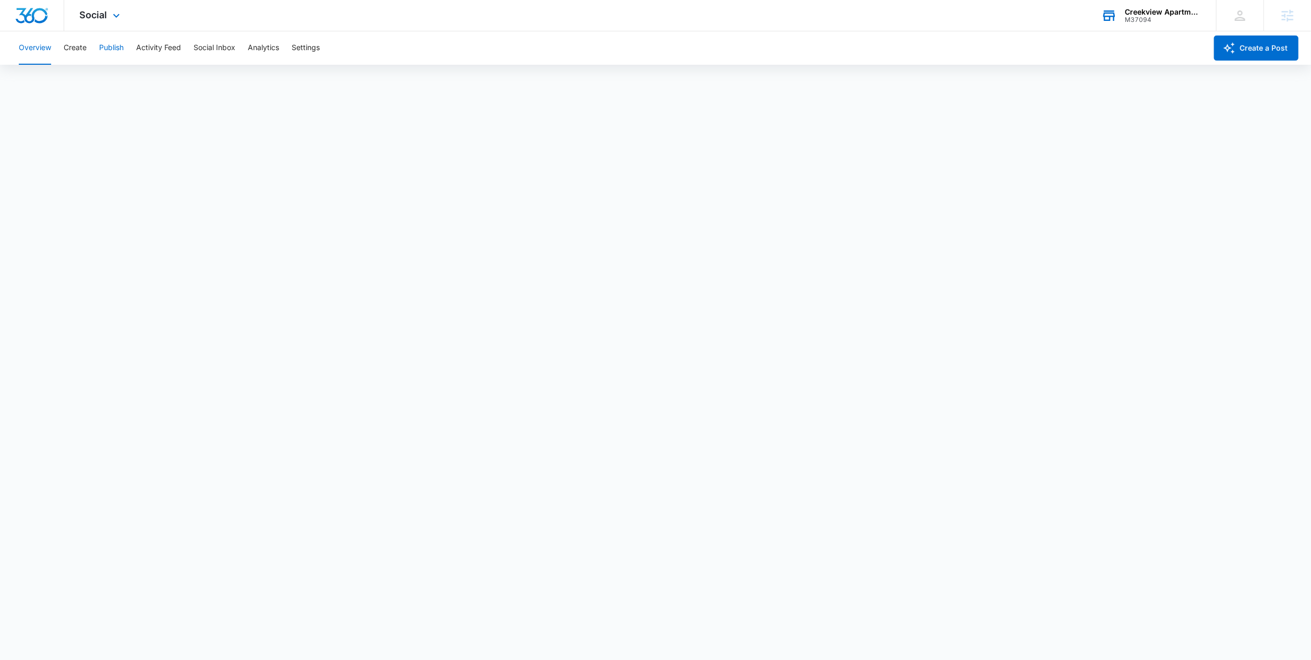
click at [114, 51] on button "Publish" at bounding box center [111, 47] width 25 height 33
click at [75, 54] on button "Create" at bounding box center [75, 47] width 23 height 33
click at [104, 13] on span "Social" at bounding box center [94, 14] width 28 height 11
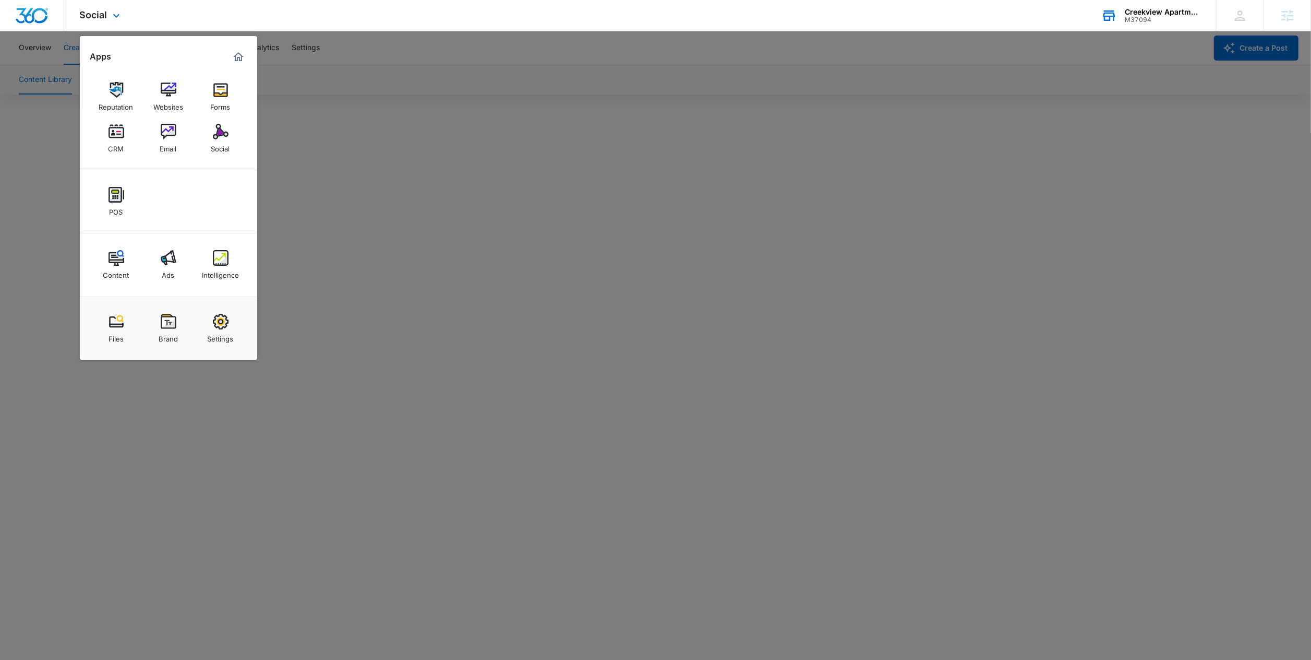
click at [235, 55] on img "Marketing 360® Dashboard" at bounding box center [238, 57] width 13 height 13
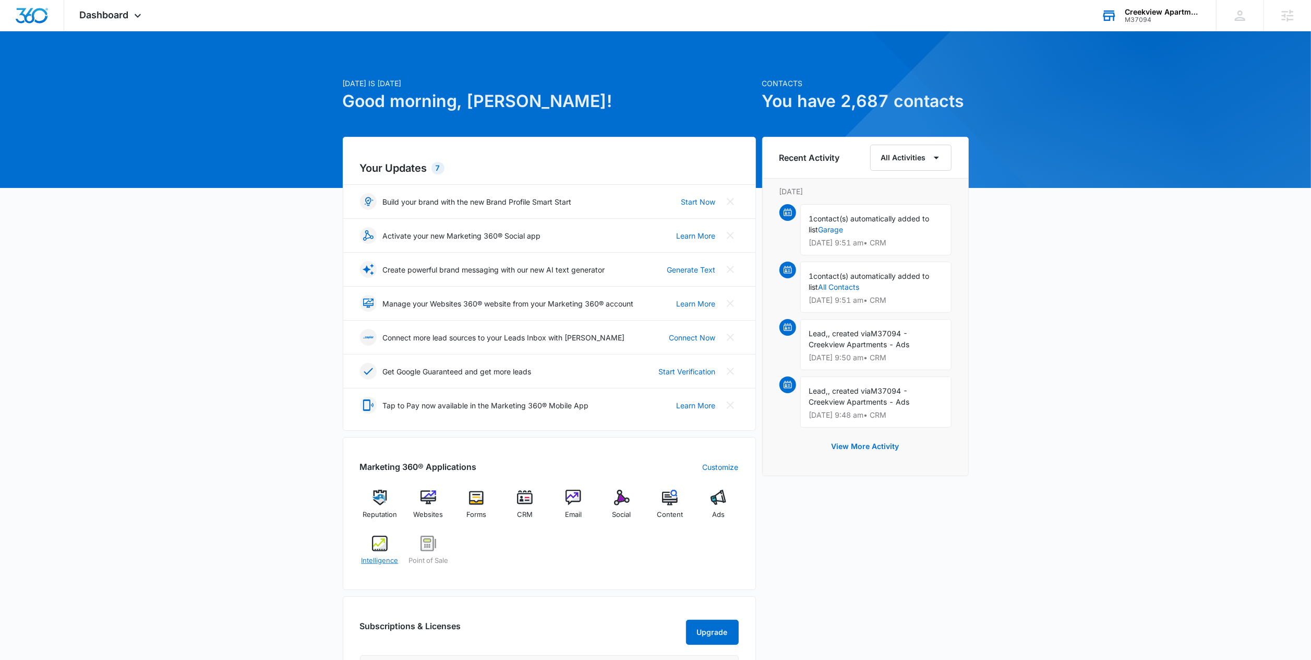
click at [387, 561] on span "Intelligence" at bounding box center [379, 560] width 37 height 10
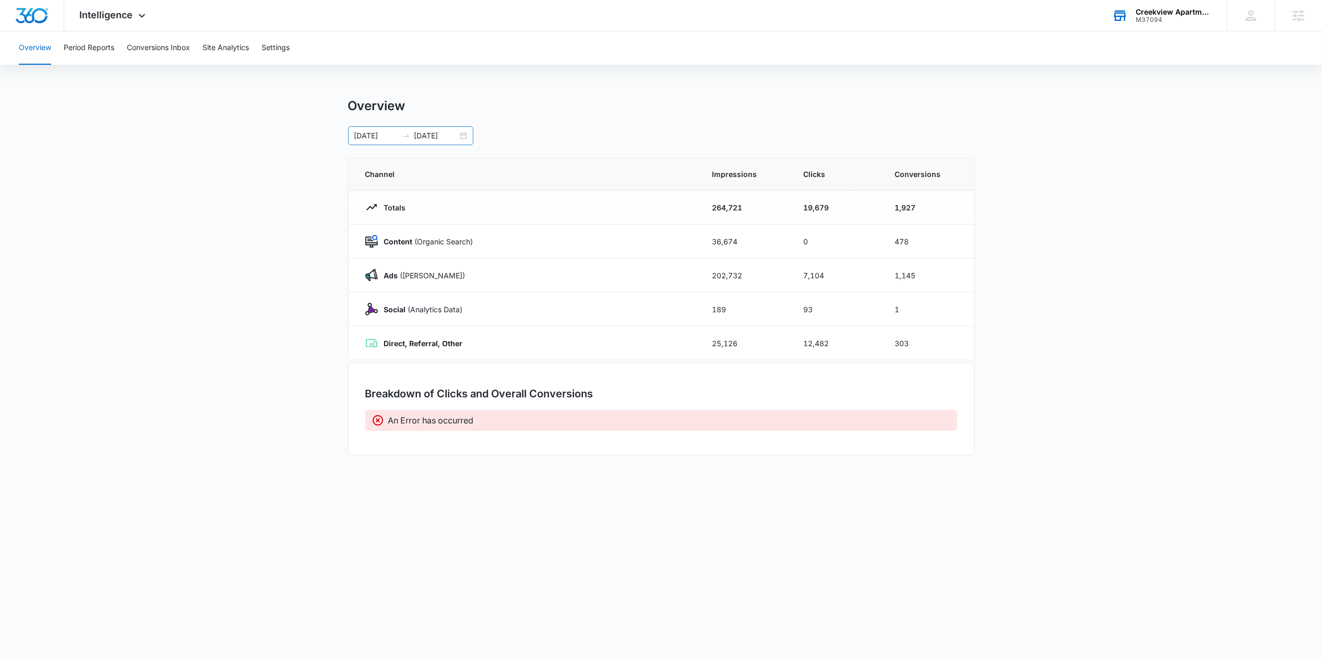
click at [473, 134] on div "03/31/2020 05/11/2025" at bounding box center [410, 135] width 125 height 19
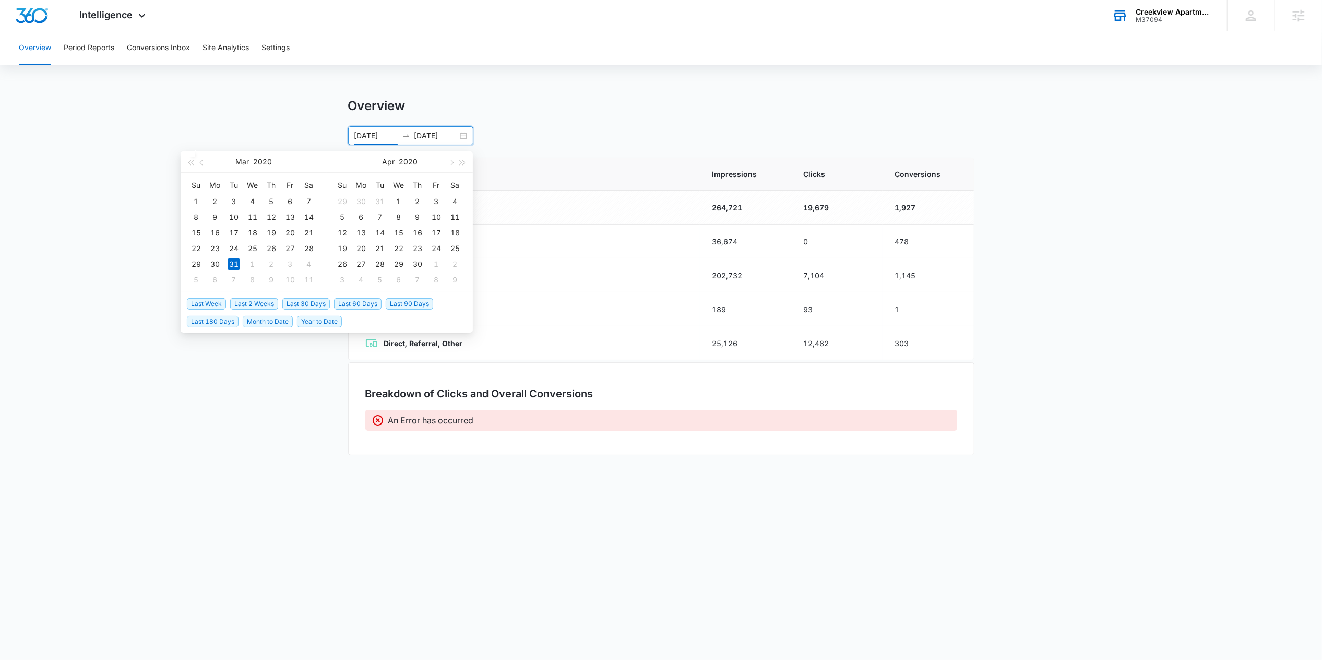
click at [319, 304] on span "Last 30 Days" at bounding box center [305, 303] width 47 height 11
type input "07/14/2025"
type input "08/13/2025"
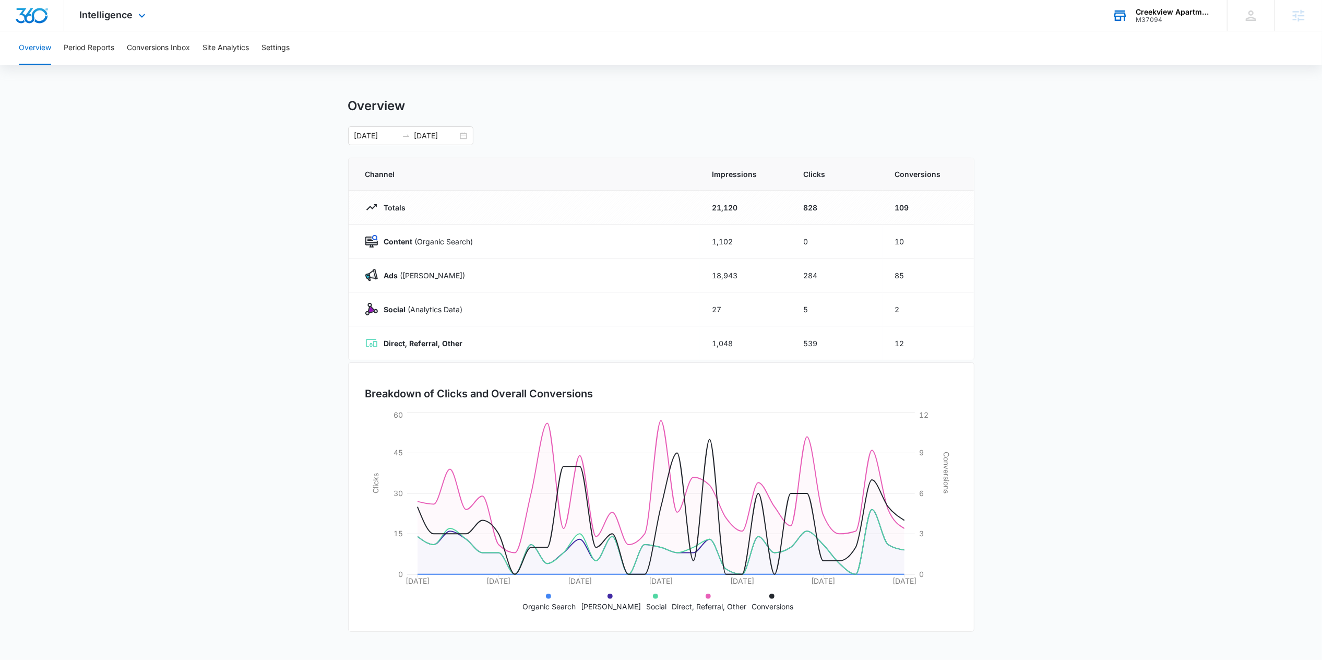
click at [94, 22] on div "Intelligence Apps Reputation Websites Forms CRM Email Social POS Content Ads In…" at bounding box center [114, 15] width 100 height 31
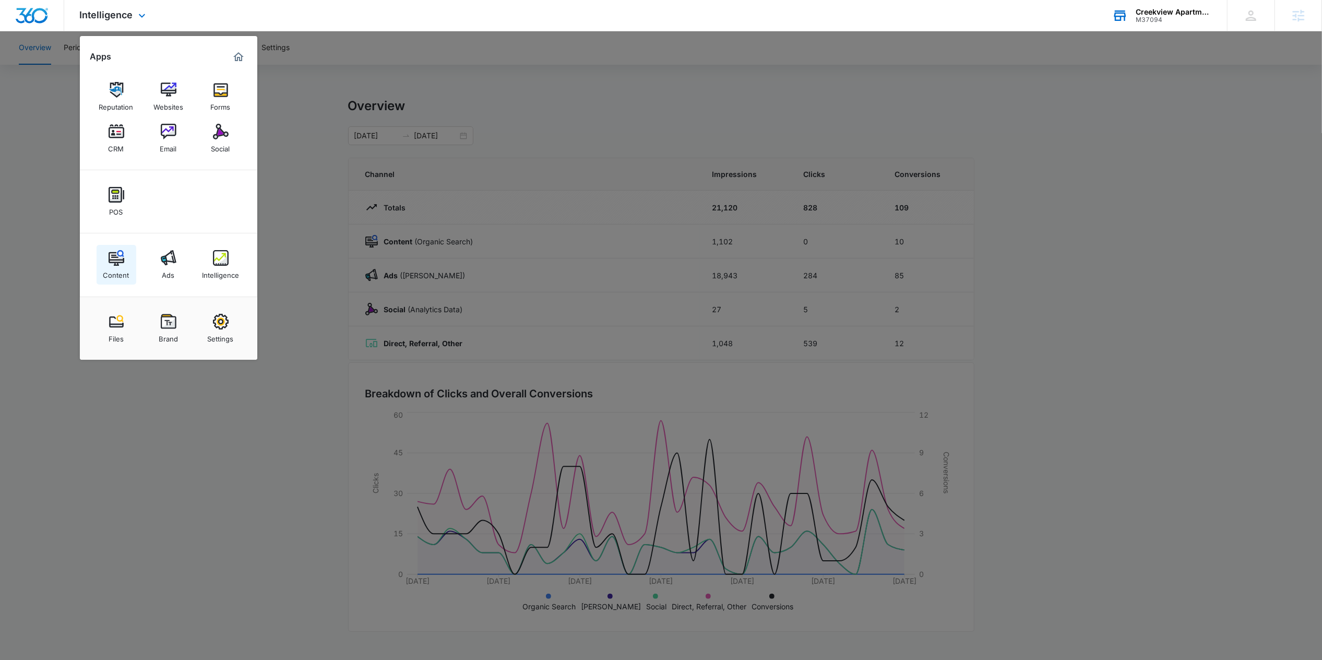
click at [118, 268] on div "Content" at bounding box center [116, 273] width 26 height 14
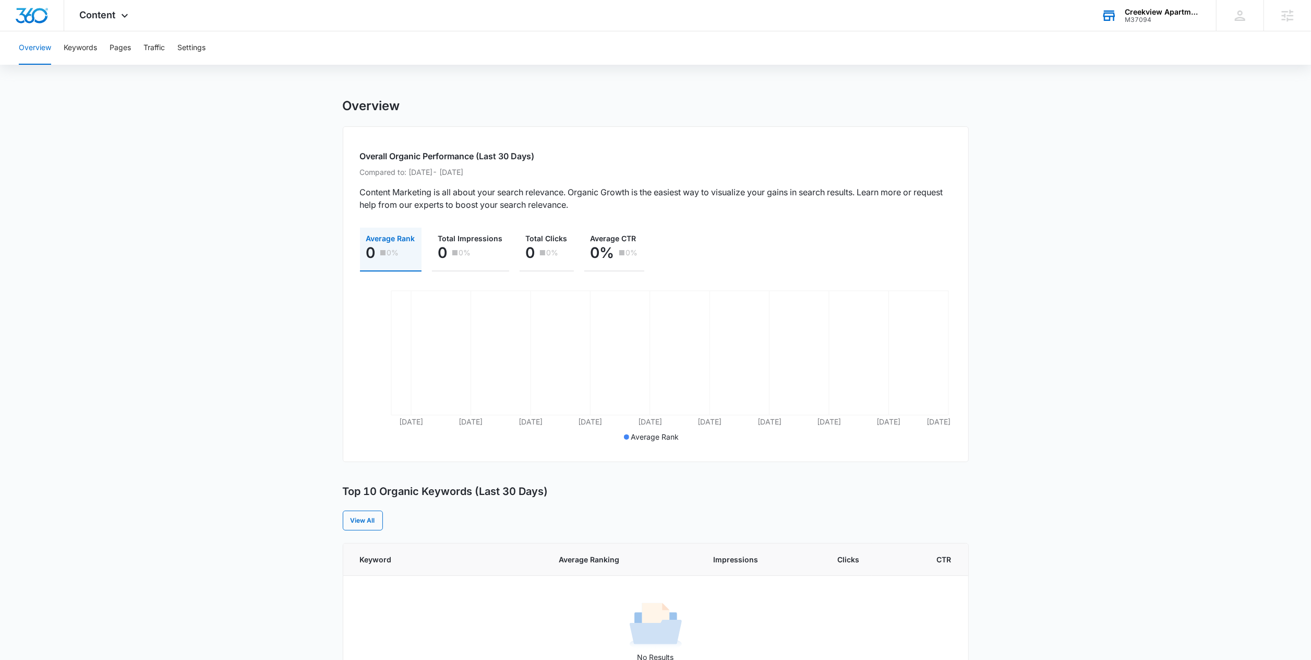
click at [1138, 18] on div "M37094" at bounding box center [1163, 19] width 76 height 7
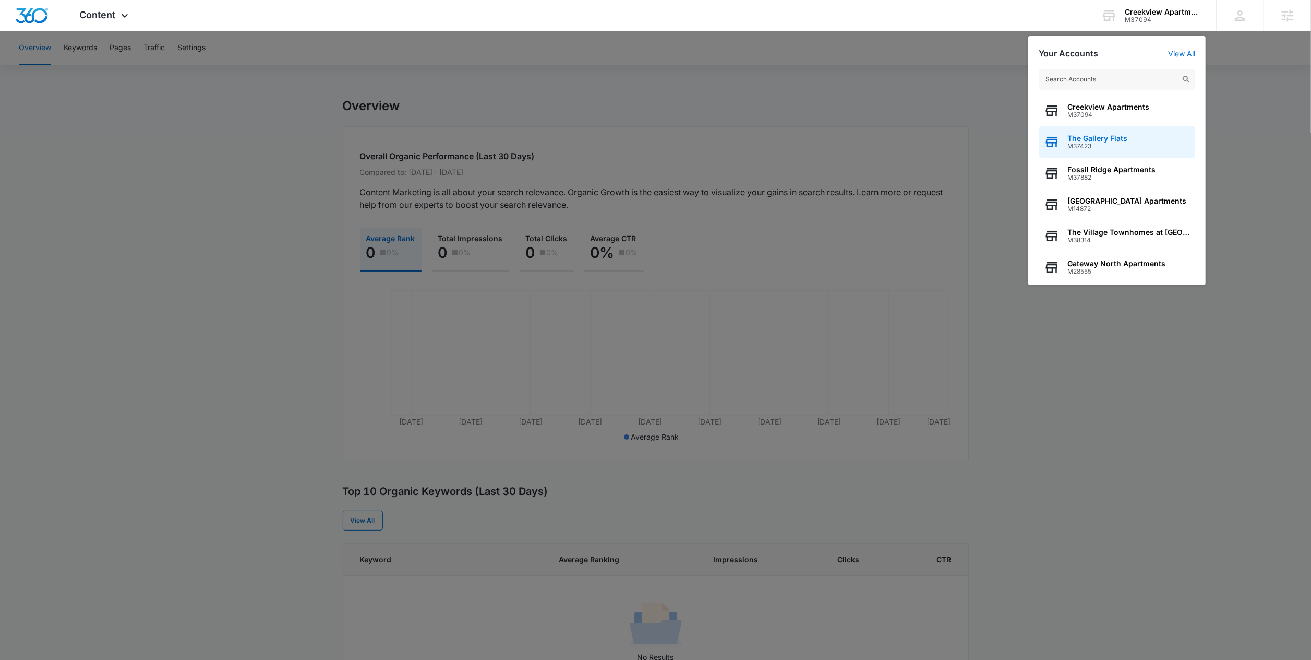
click at [1087, 141] on span "The Gallery Flats" at bounding box center [1098, 138] width 60 height 8
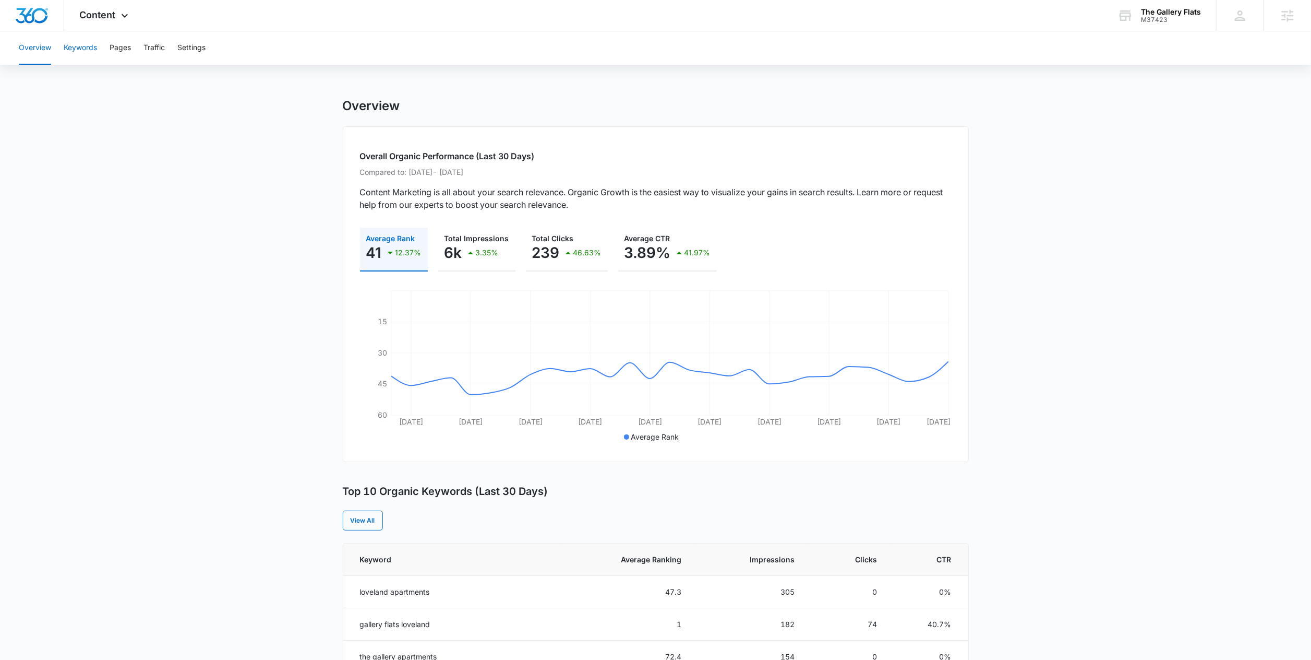
click at [93, 46] on button "Keywords" at bounding box center [80, 47] width 33 height 33
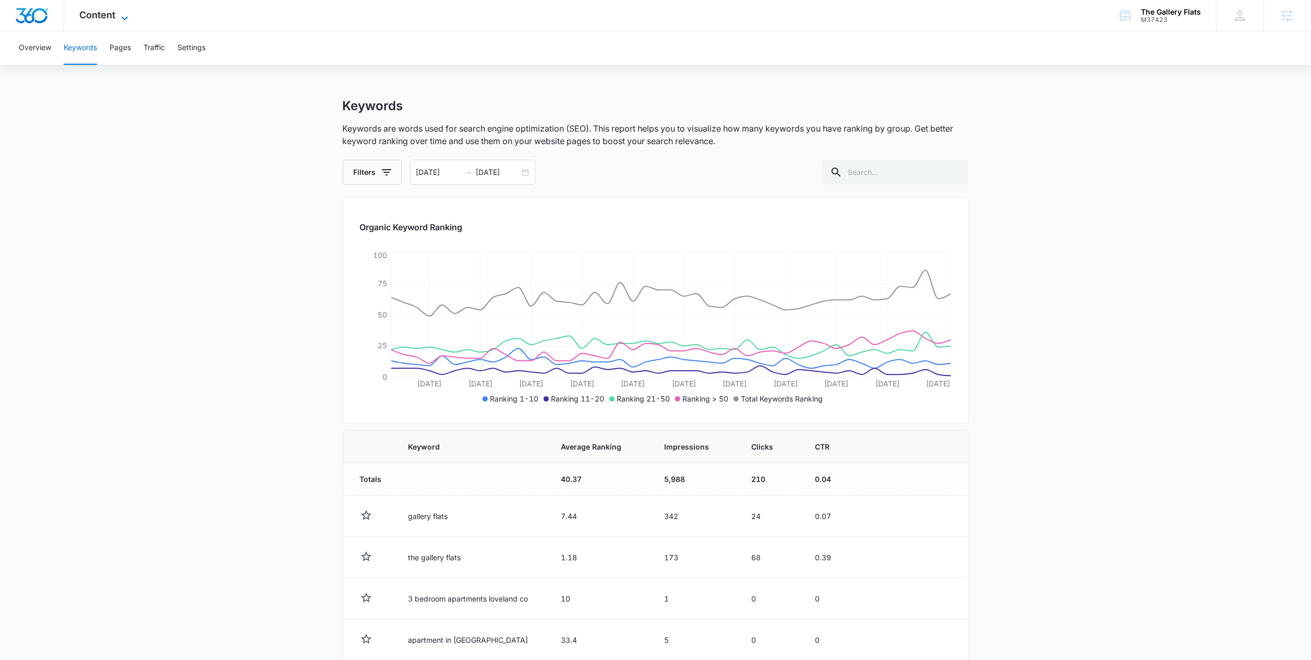
click at [92, 14] on span "Content" at bounding box center [98, 14] width 36 height 11
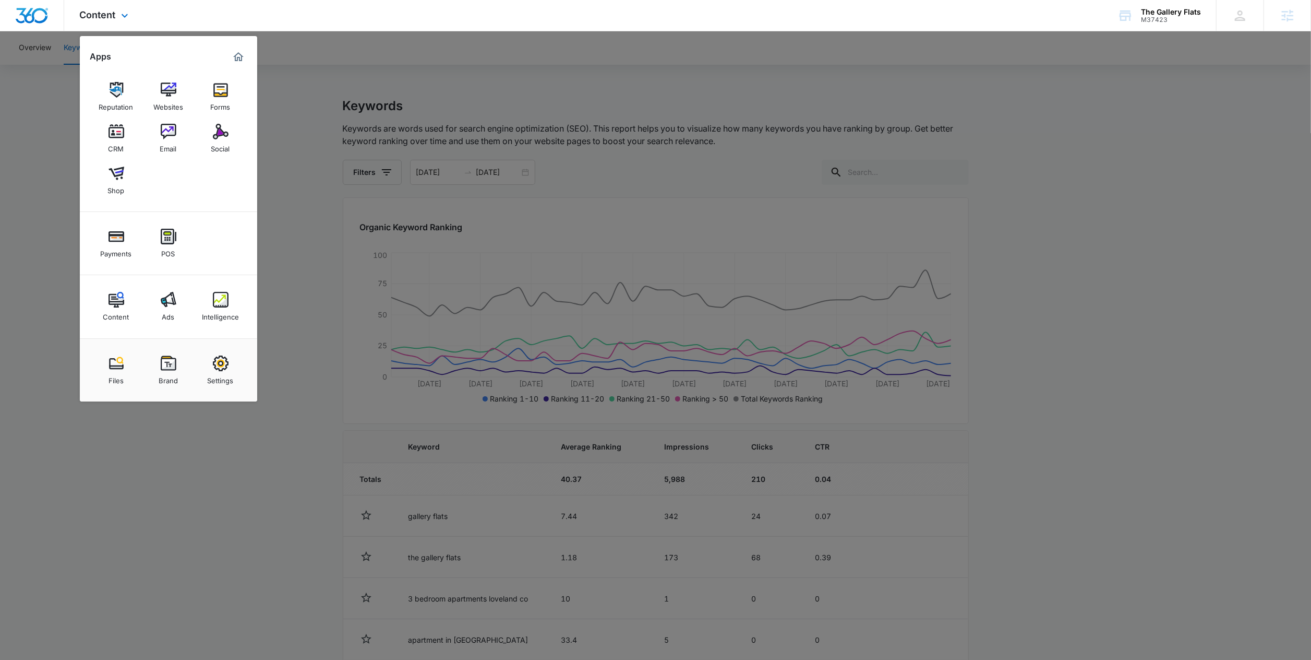
click at [237, 55] on img "Marketing 360® Dashboard" at bounding box center [238, 57] width 13 height 13
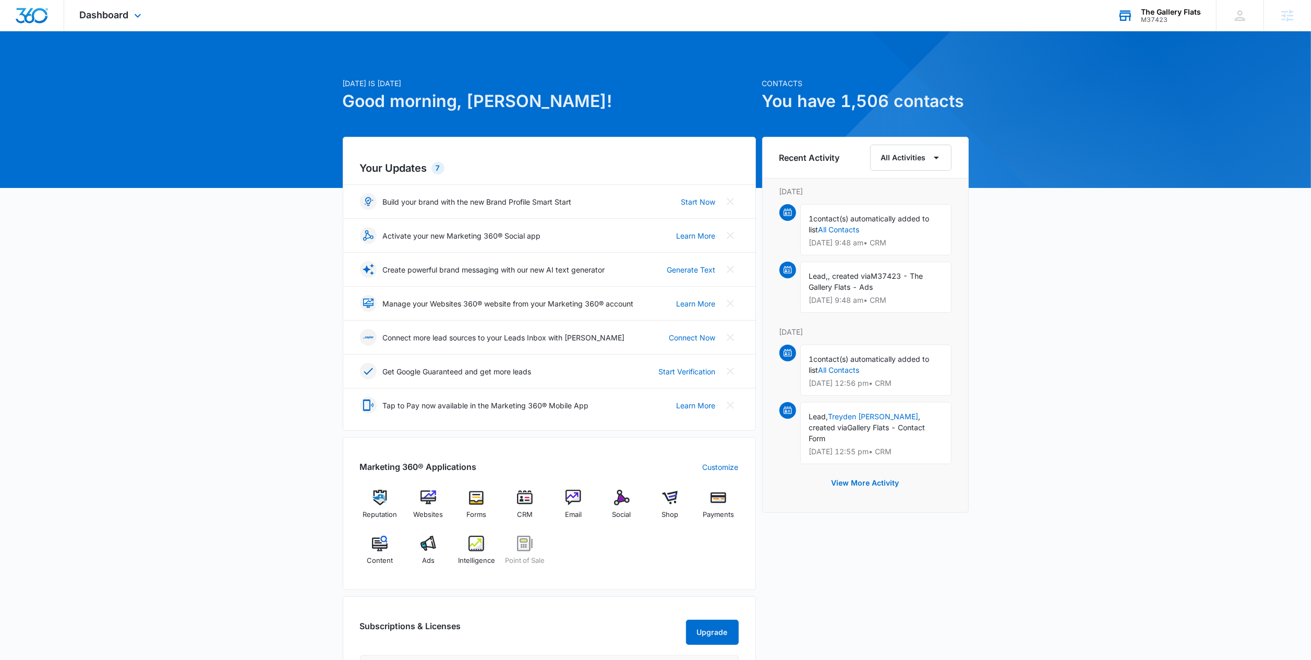
click at [1136, 13] on div "The Gallery Flats M37423 Your Accounts View All" at bounding box center [1159, 15] width 114 height 31
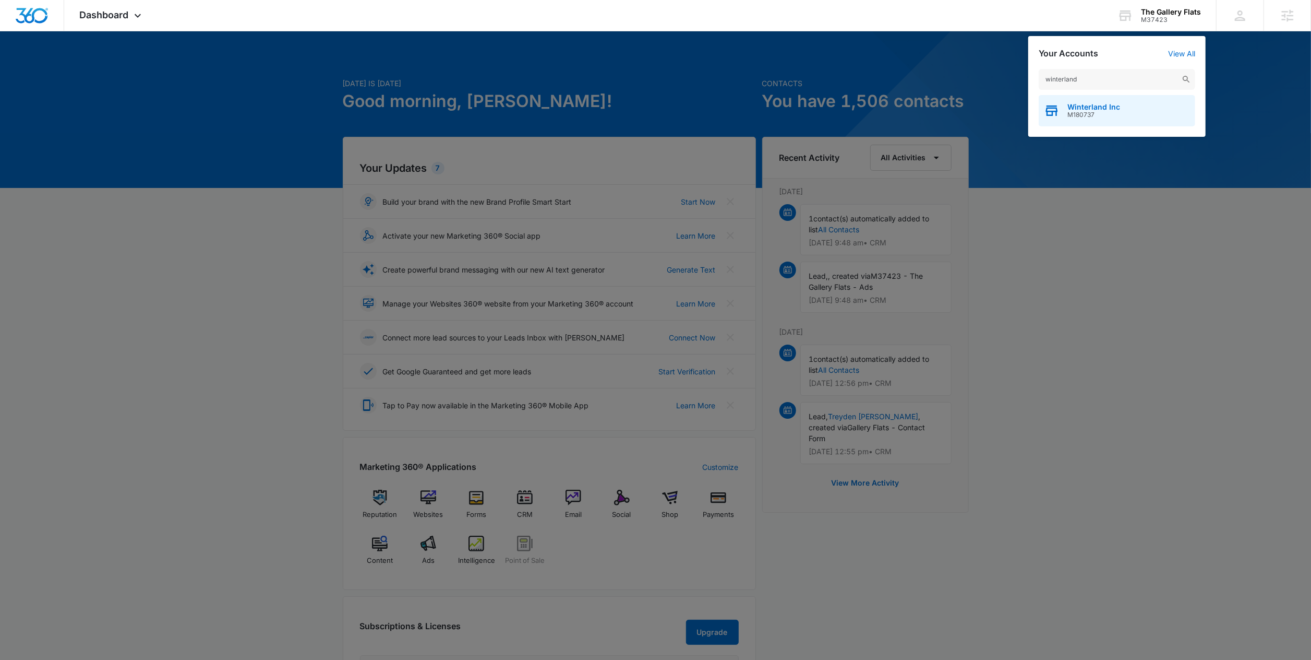
type input "winterland"
click at [1067, 122] on div "Winterland Inc M180737" at bounding box center [1117, 110] width 157 height 31
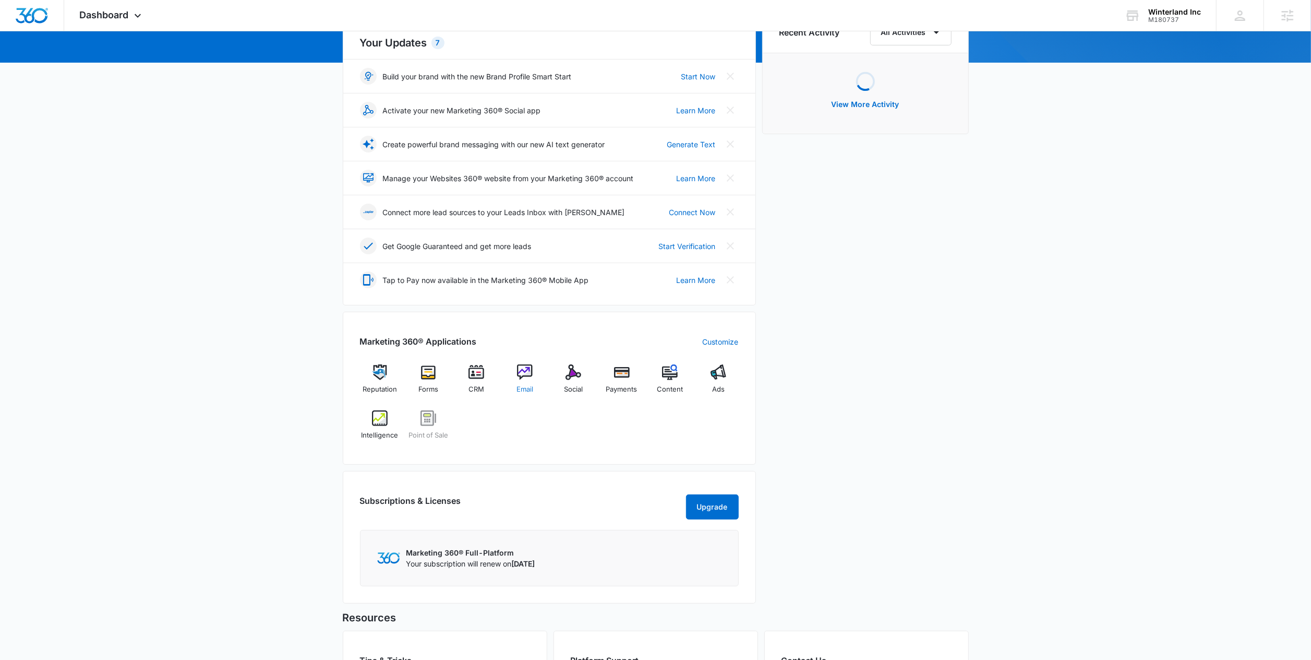
scroll to position [174, 0]
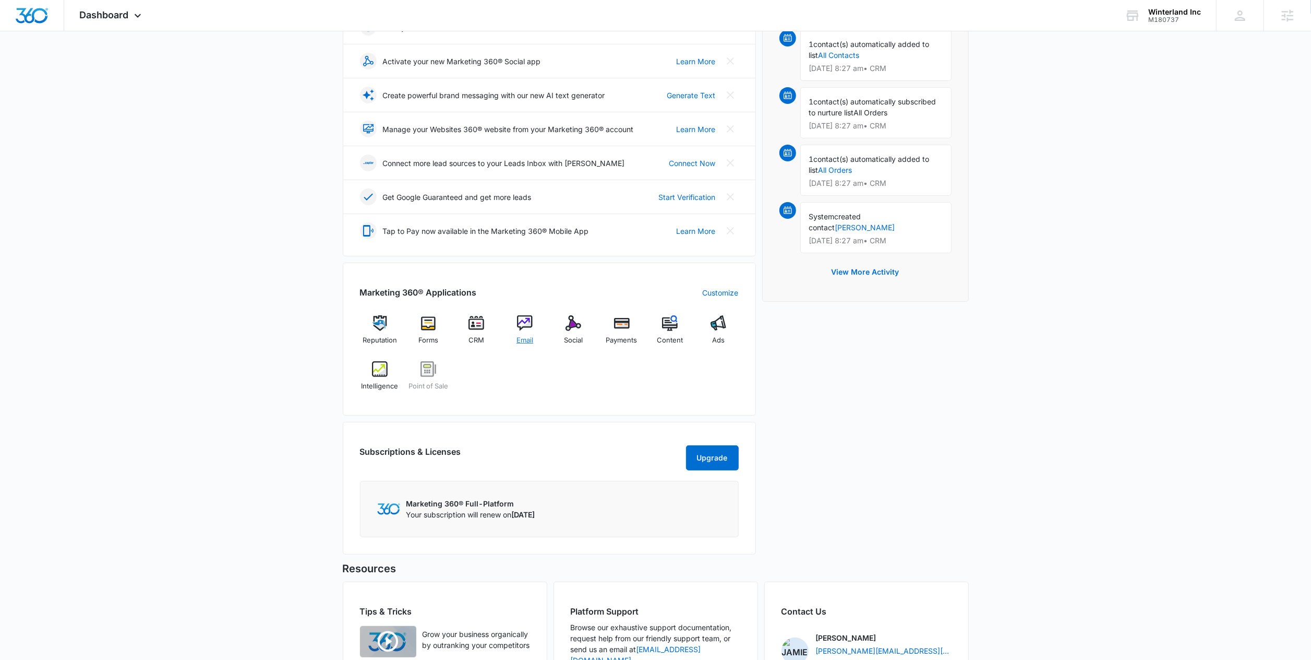
click at [528, 330] on img at bounding box center [525, 323] width 16 height 16
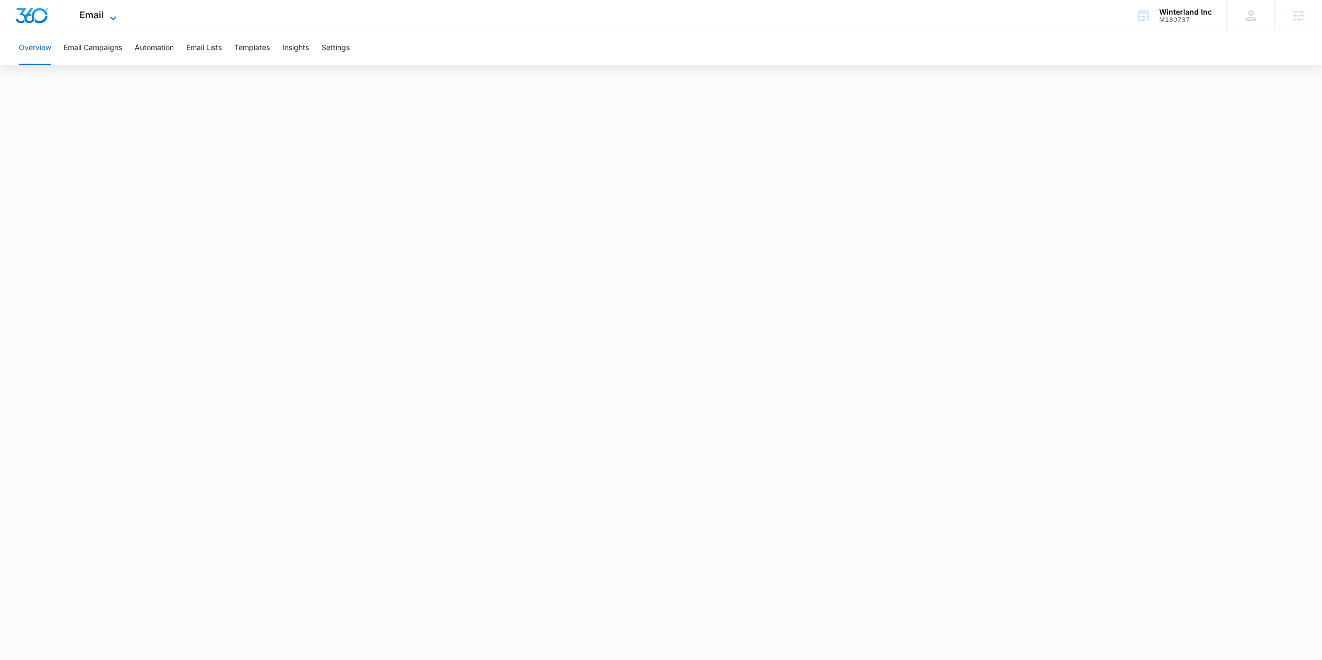
click at [92, 13] on span "Email" at bounding box center [92, 14] width 25 height 11
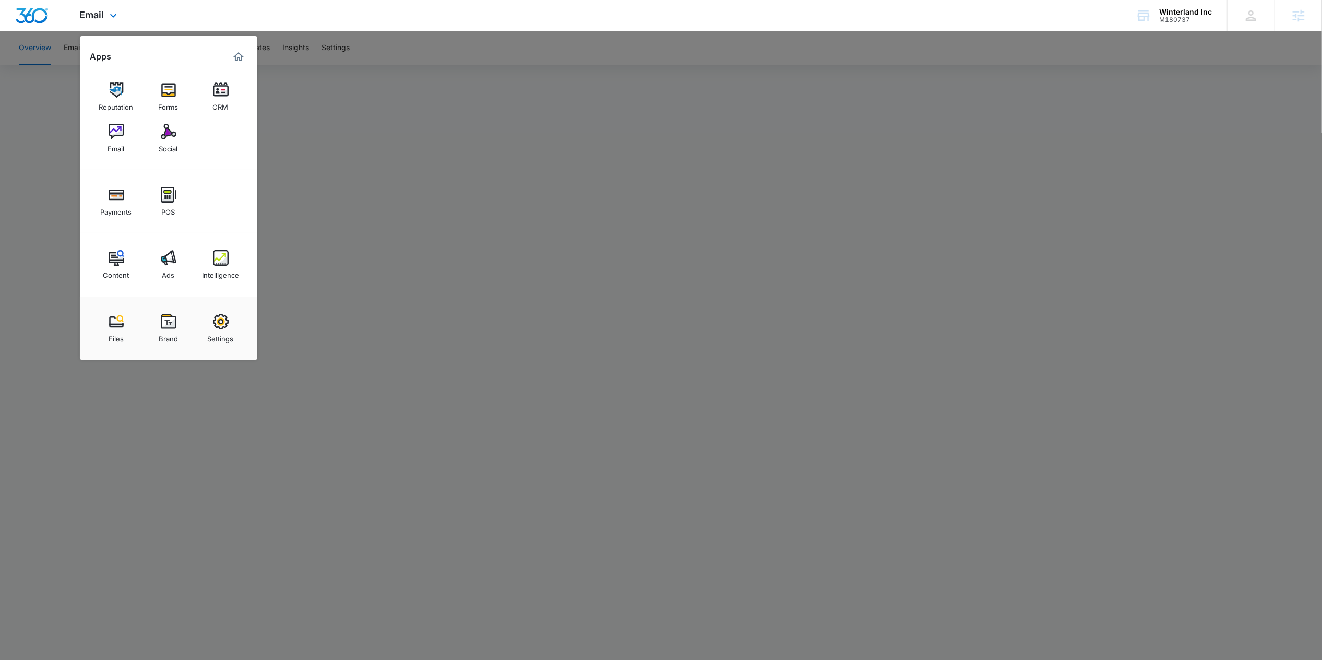
click at [240, 57] on img "Marketing 360® Dashboard" at bounding box center [238, 57] width 13 height 13
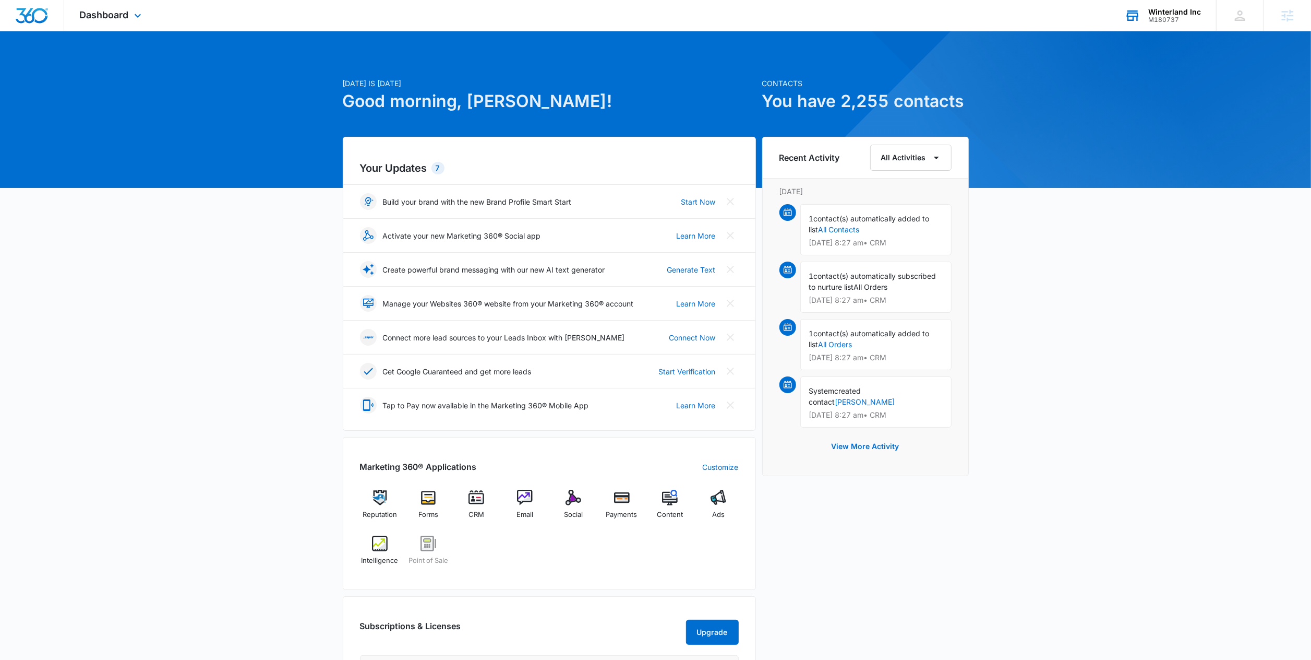
click at [1147, 20] on div "Winterland Inc M180737 Your Accounts View All" at bounding box center [1162, 15] width 107 height 31
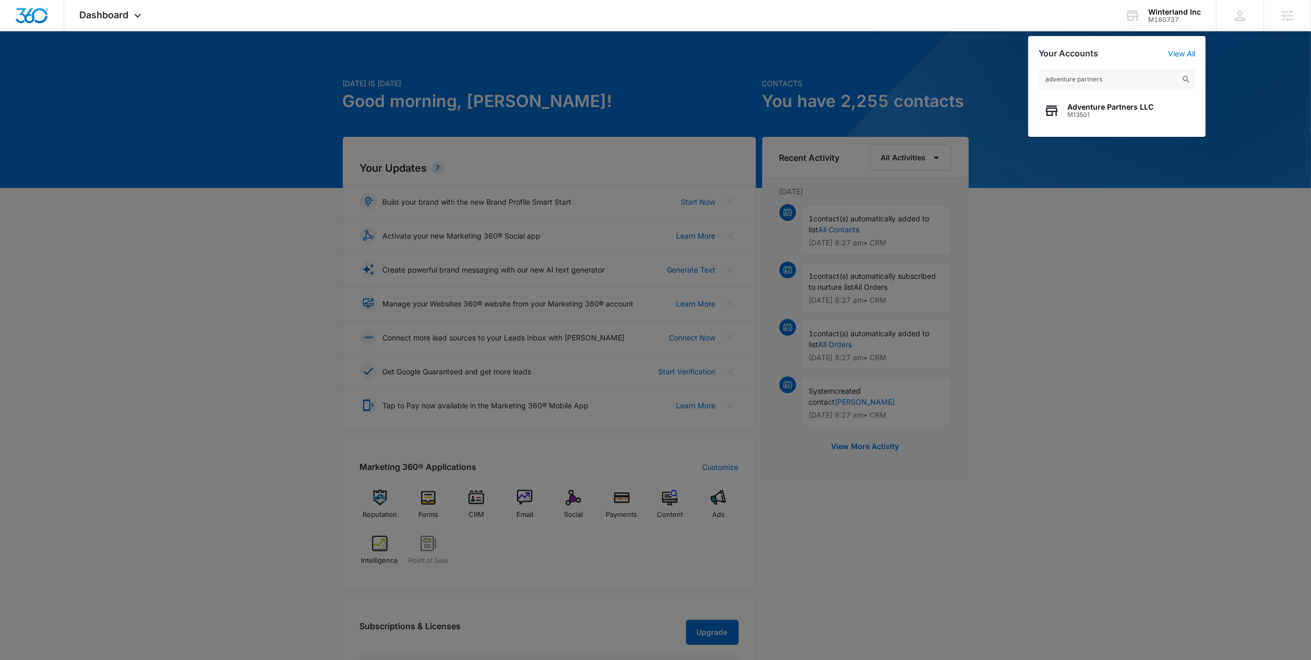
type input "adventure partners"
click at [1107, 112] on span "M13501" at bounding box center [1111, 114] width 86 height 7
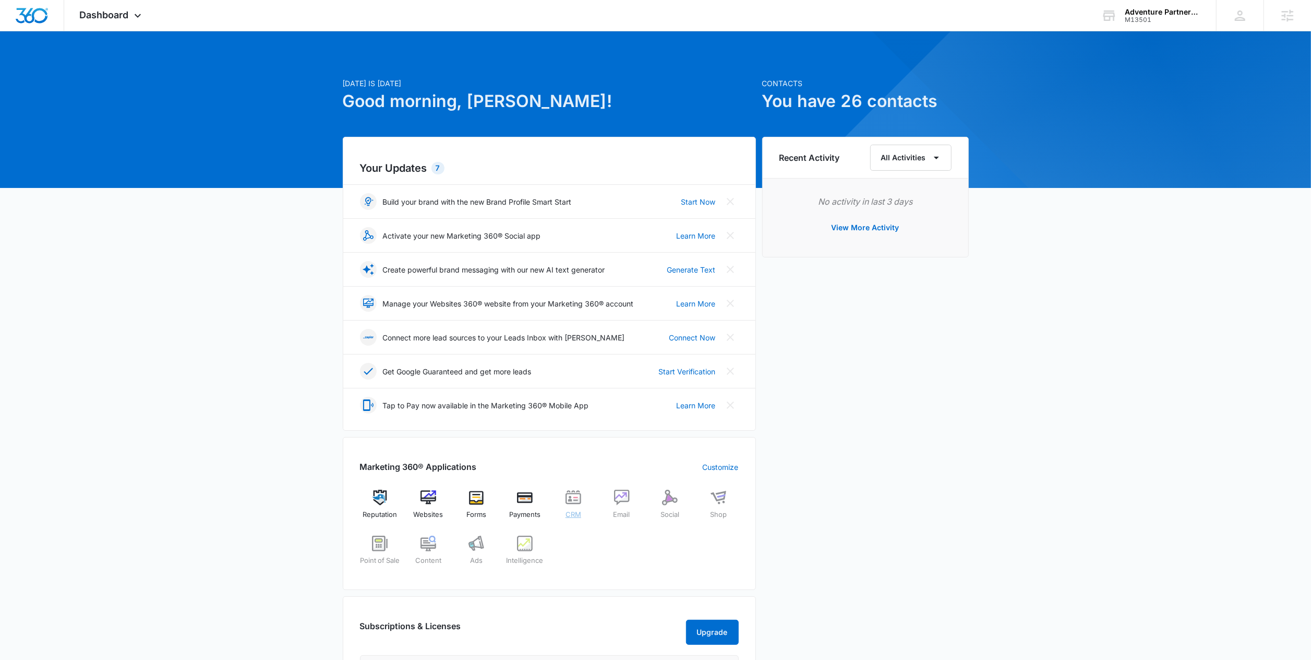
click at [572, 504] on img at bounding box center [574, 497] width 16 height 16
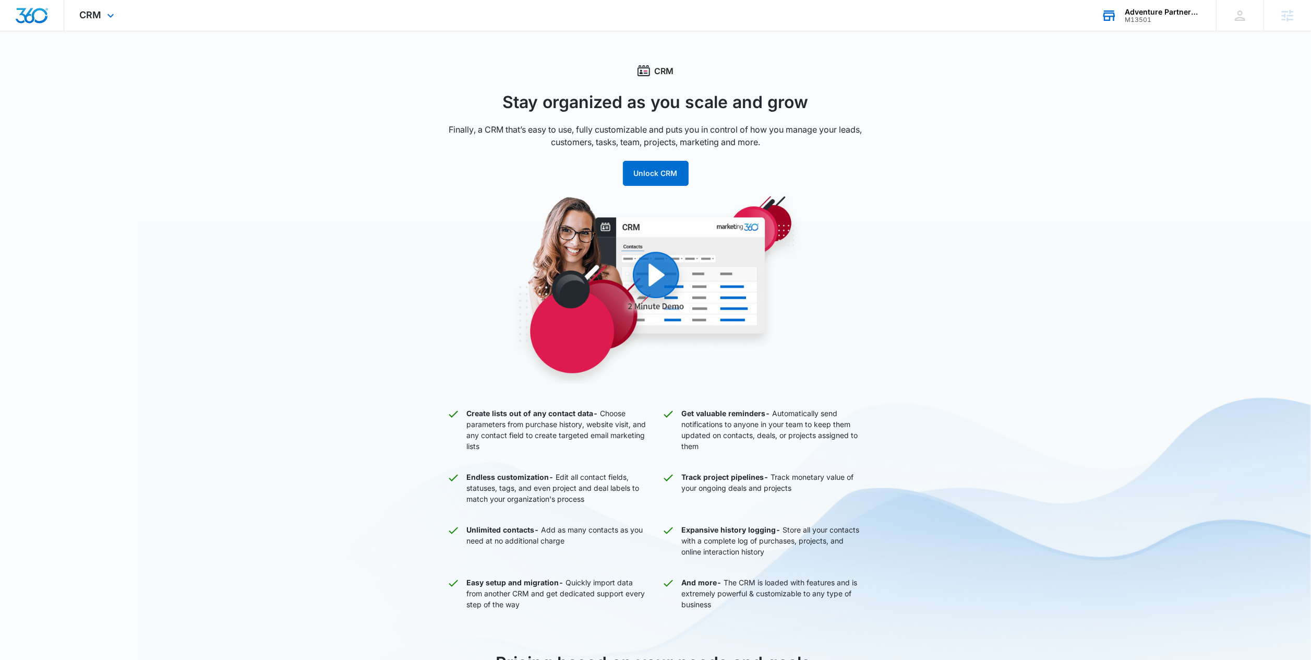
click at [1110, 25] on div "Adventure Partners LLC M13501 Your Accounts View All" at bounding box center [1151, 15] width 130 height 31
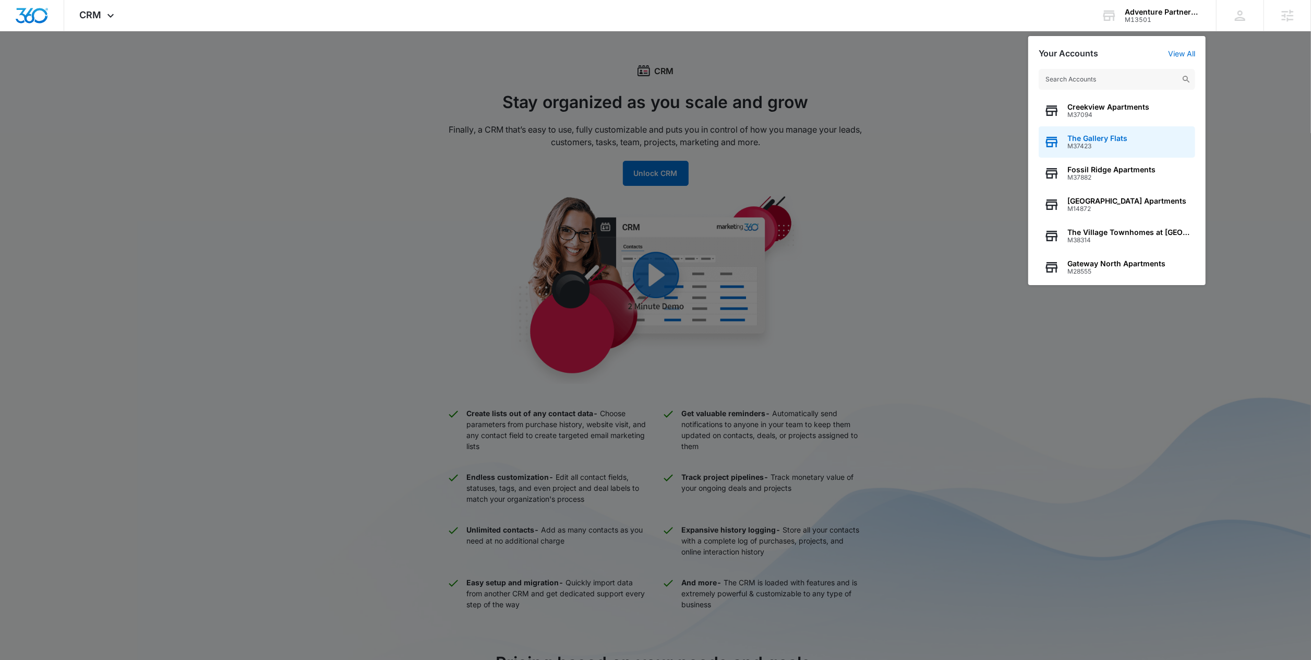
click at [1083, 136] on span "The Gallery Flats" at bounding box center [1098, 138] width 60 height 8
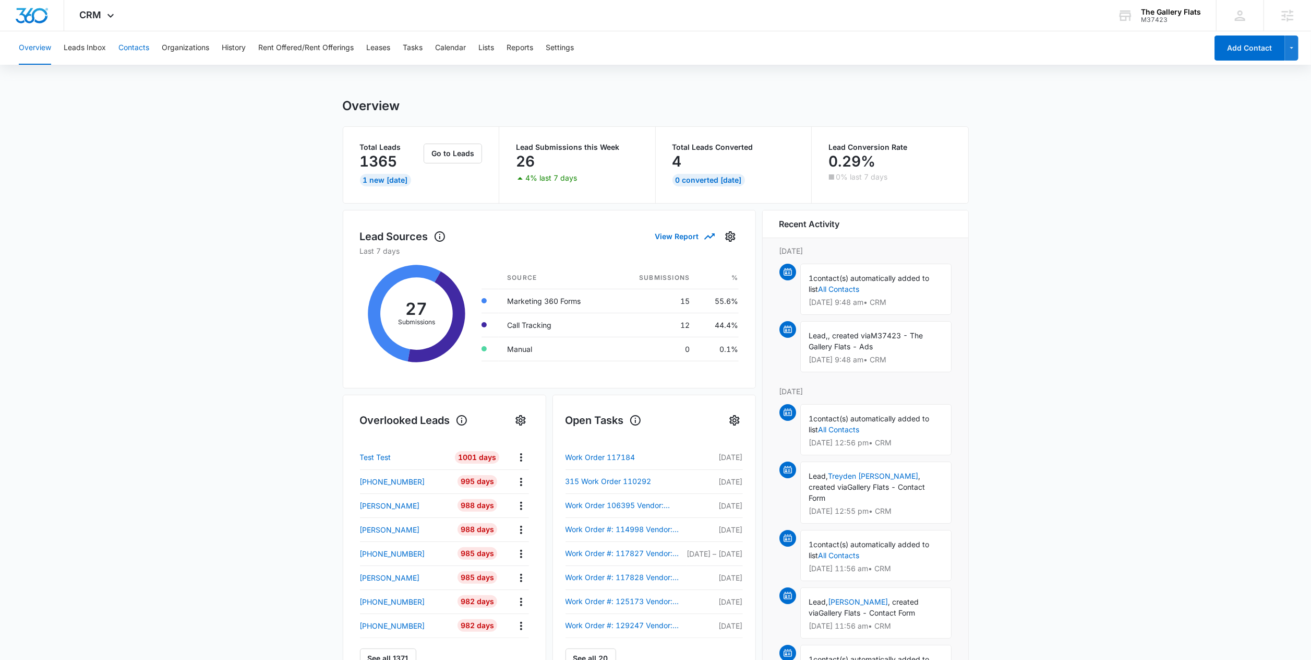
click at [139, 50] on button "Contacts" at bounding box center [133, 47] width 31 height 33
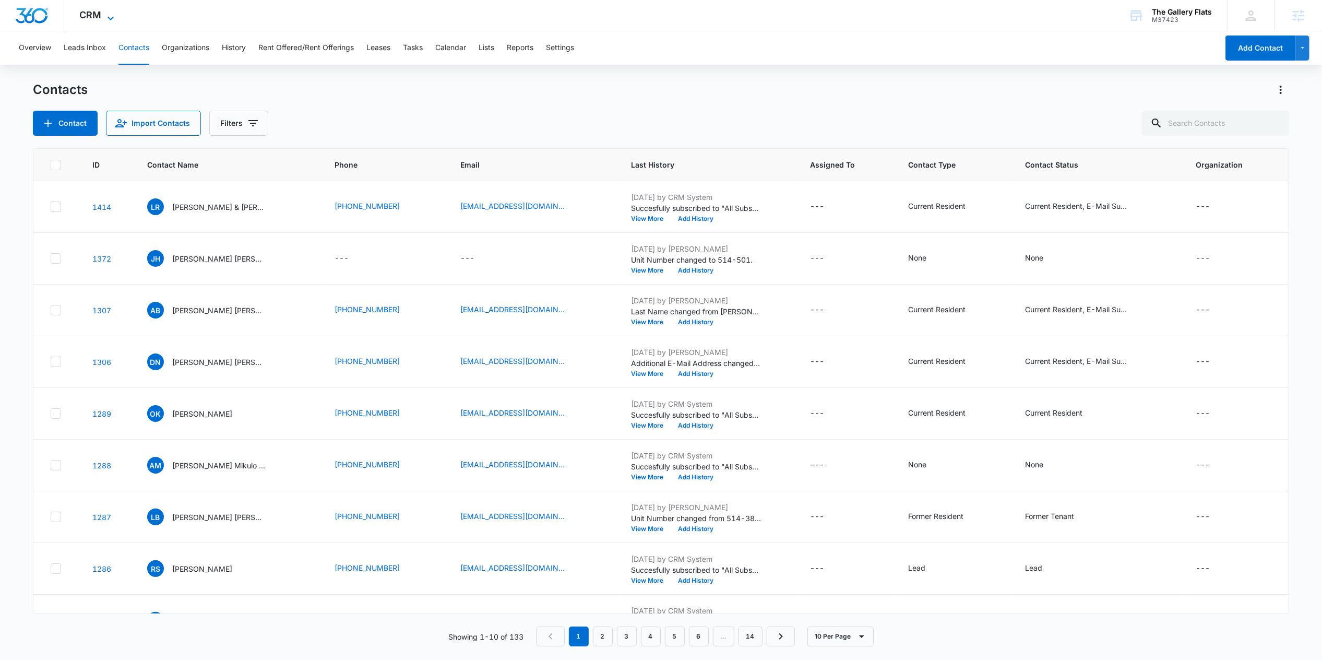
click at [112, 18] on icon at bounding box center [110, 18] width 6 height 4
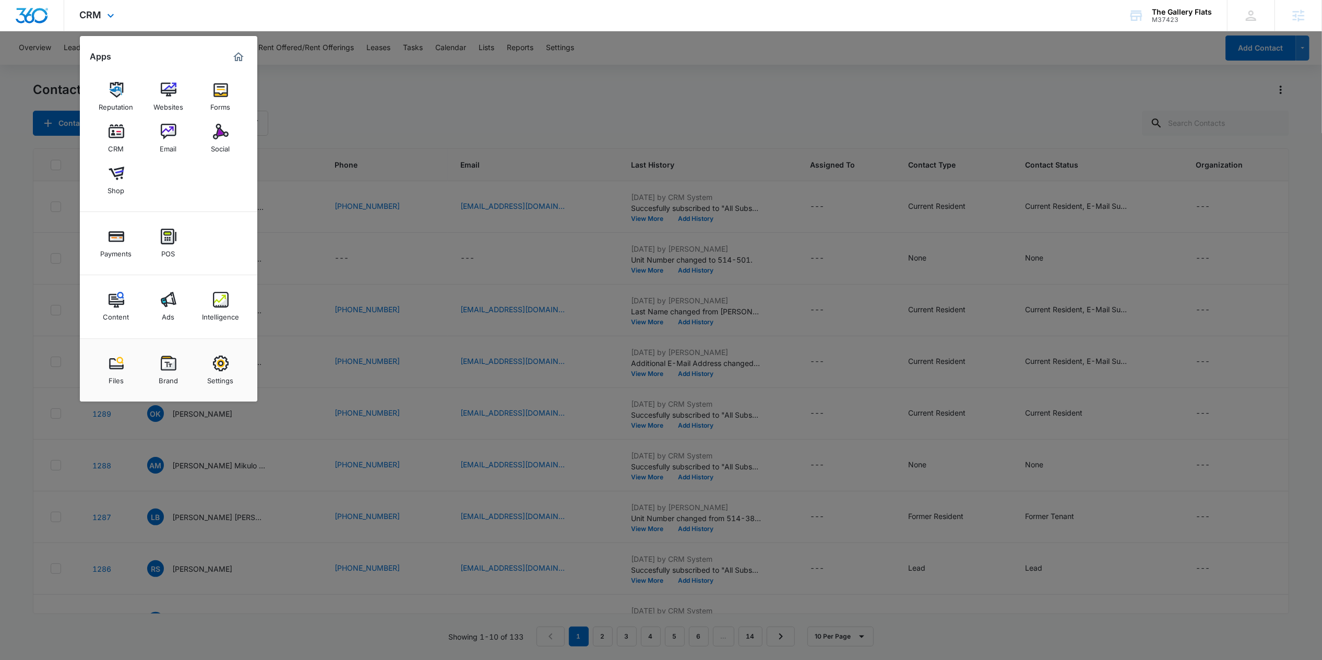
click at [236, 53] on img "Marketing 360® Dashboard" at bounding box center [238, 57] width 13 height 13
